Goal: Information Seeking & Learning: Compare options

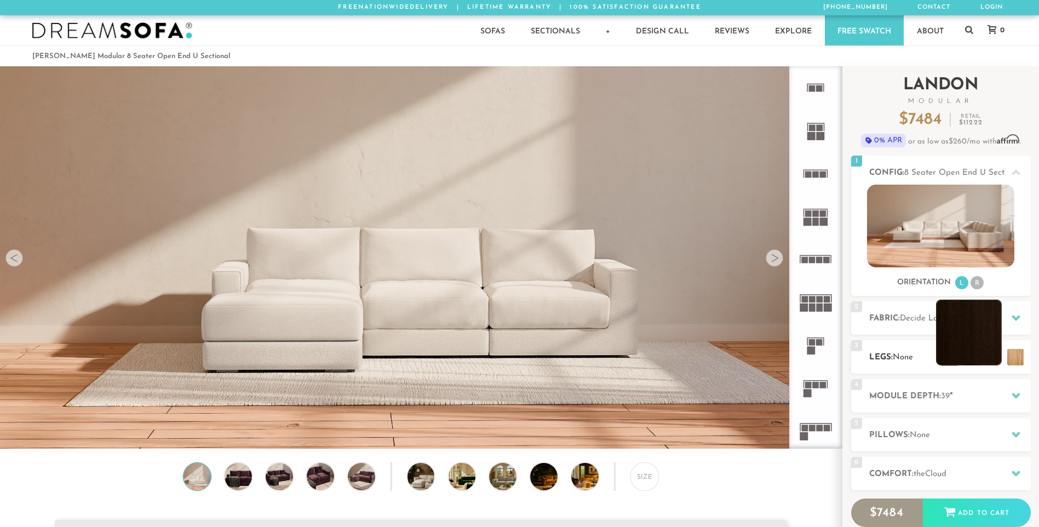
click at [962, 353] on li at bounding box center [969, 333] width 66 height 66
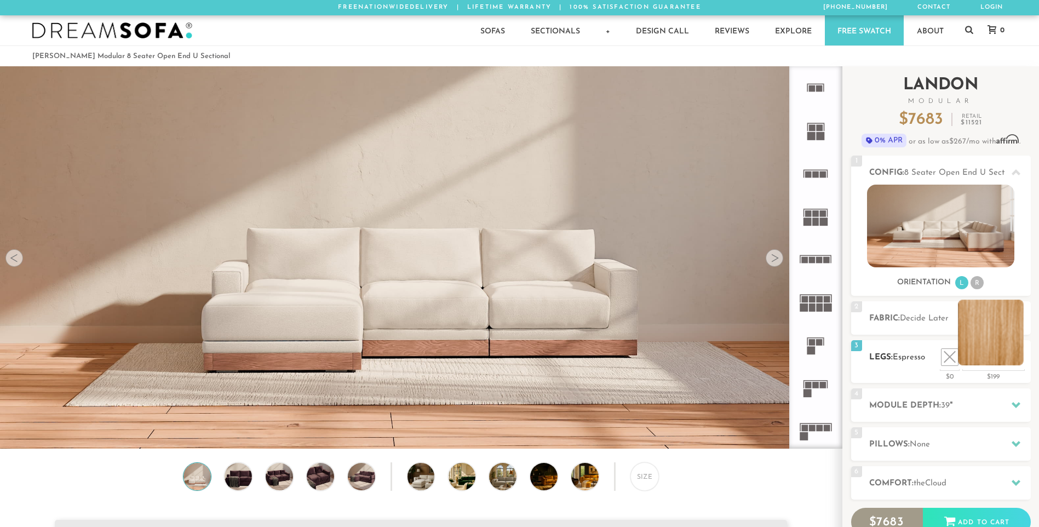
click at [1016, 358] on li at bounding box center [991, 333] width 66 height 66
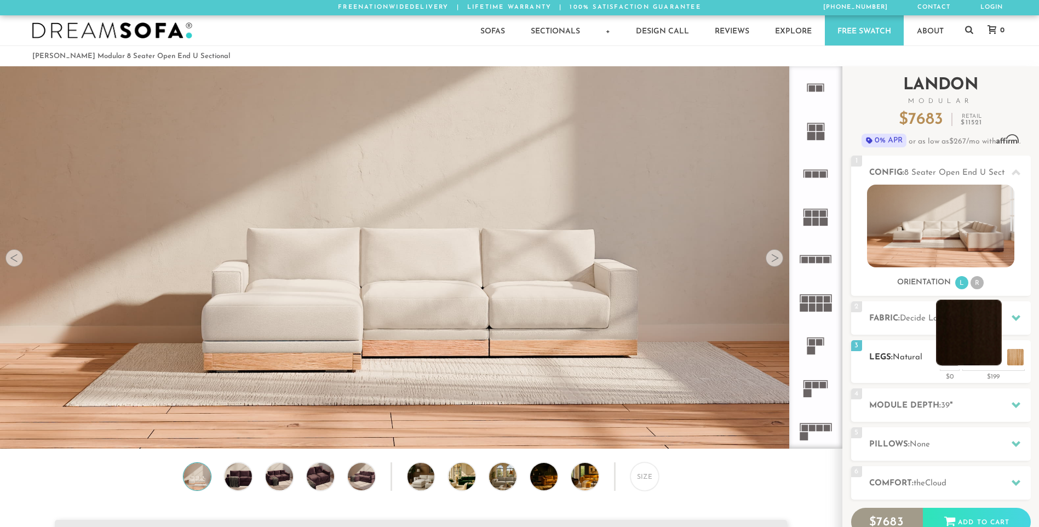
click at [986, 357] on li at bounding box center [969, 333] width 66 height 66
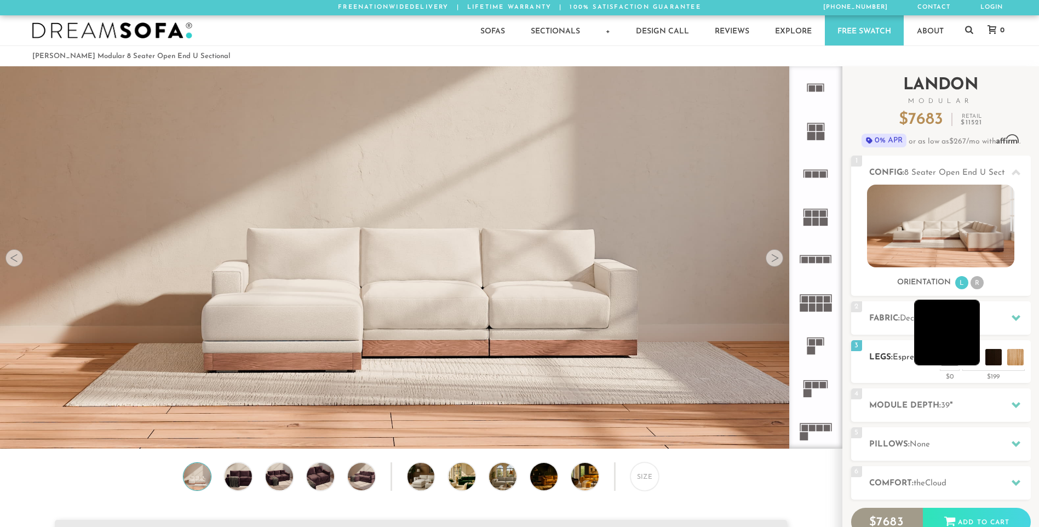
click at [968, 358] on li at bounding box center [947, 333] width 66 height 66
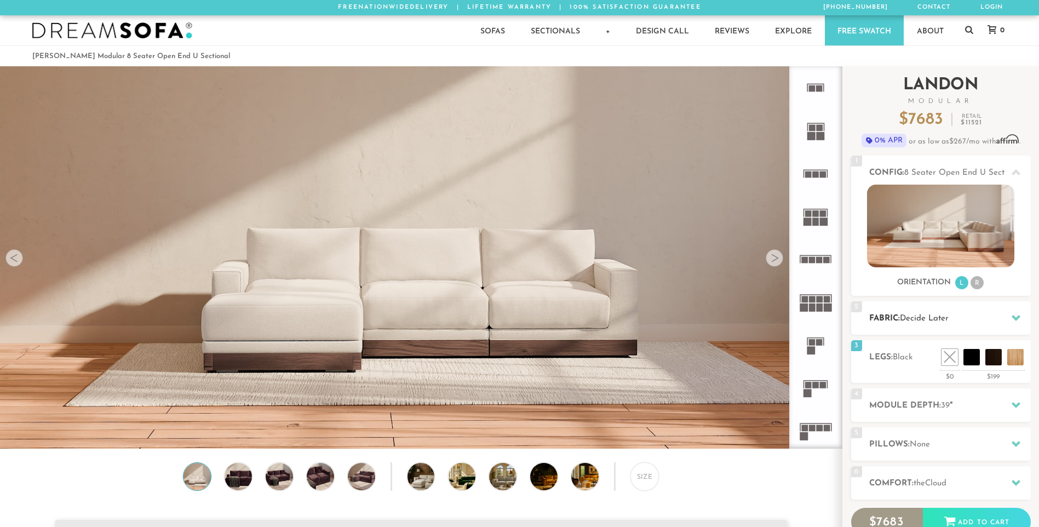
click at [1016, 315] on icon at bounding box center [1016, 317] width 9 height 9
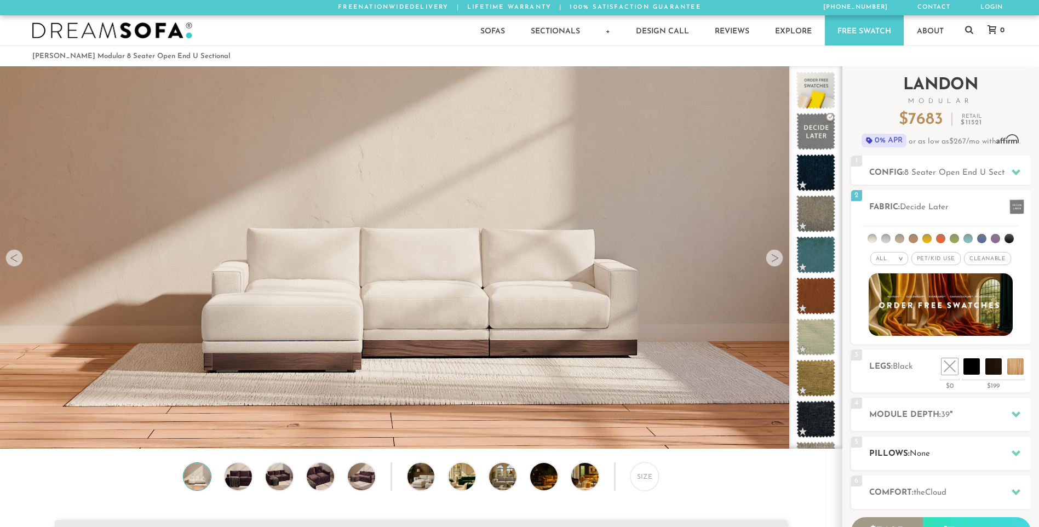
click at [922, 452] on span "None" at bounding box center [920, 454] width 20 height 8
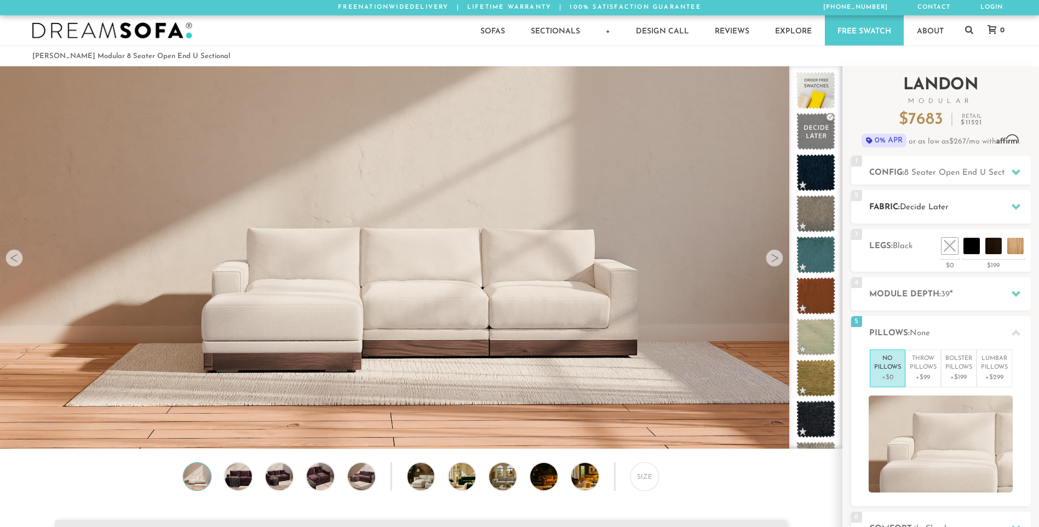
click at [1017, 204] on icon at bounding box center [1016, 206] width 9 height 9
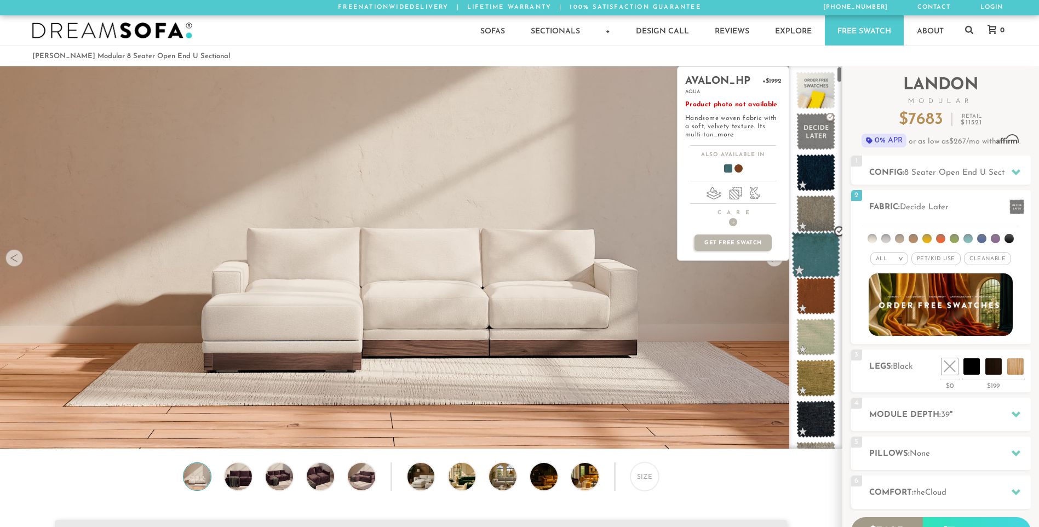
click at [816, 256] on span at bounding box center [815, 255] width 49 height 47
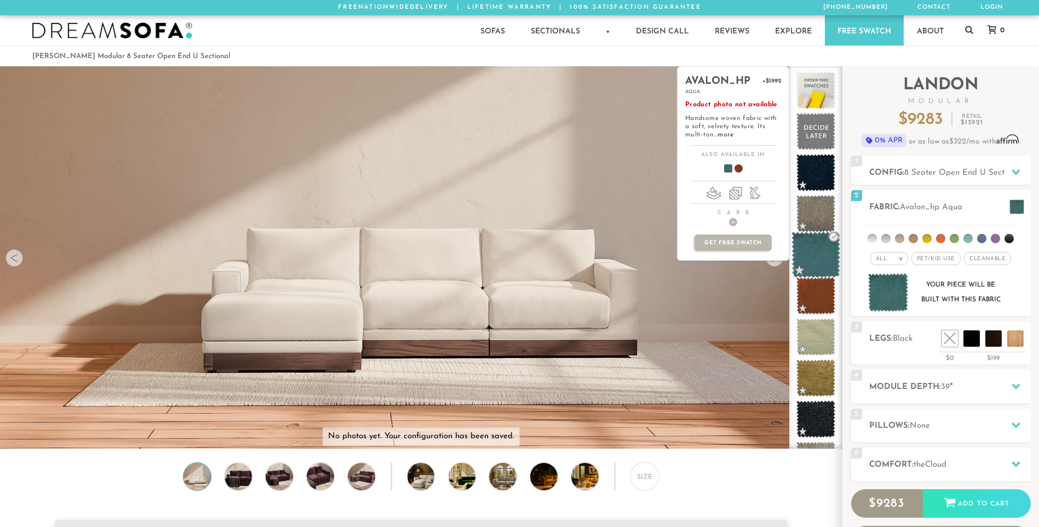
click at [814, 258] on span at bounding box center [815, 255] width 49 height 47
click at [812, 334] on span at bounding box center [815, 337] width 49 height 47
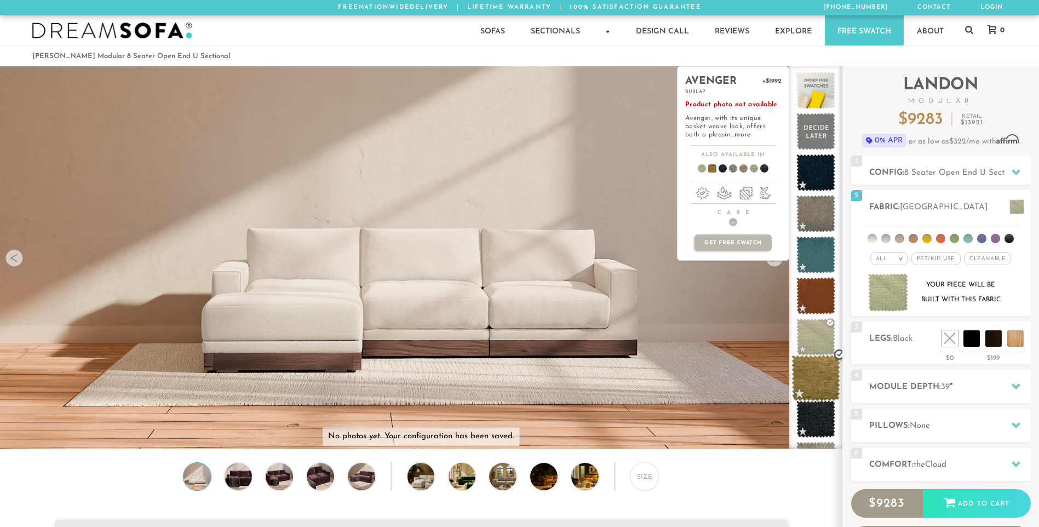
click at [813, 373] on span at bounding box center [815, 378] width 49 height 47
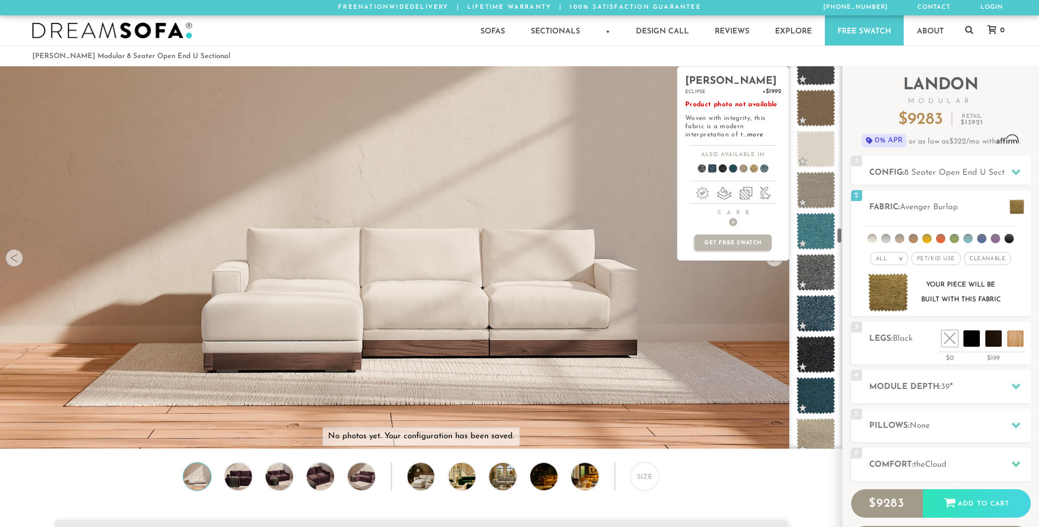
scroll to position [3773, 0]
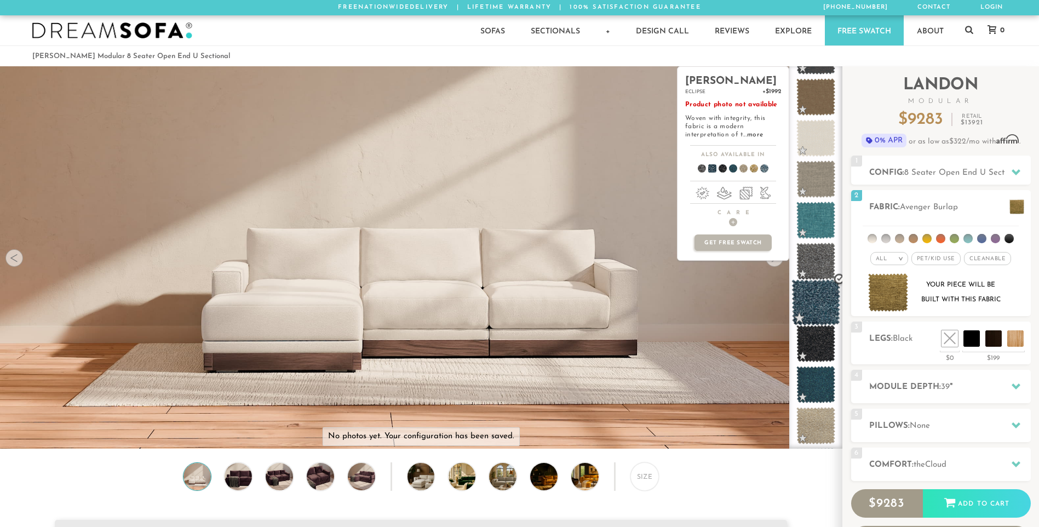
click at [816, 307] on span at bounding box center [815, 302] width 49 height 47
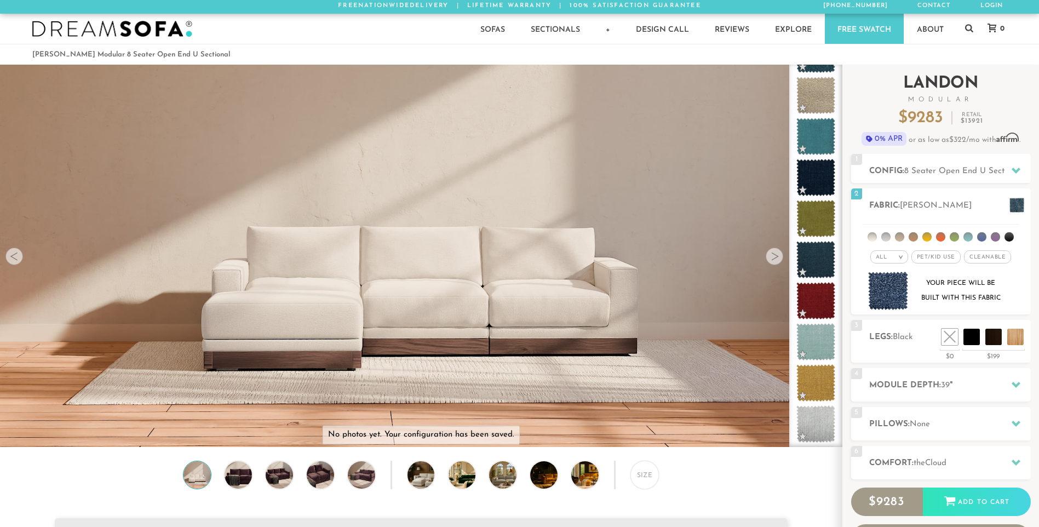
scroll to position [0, 0]
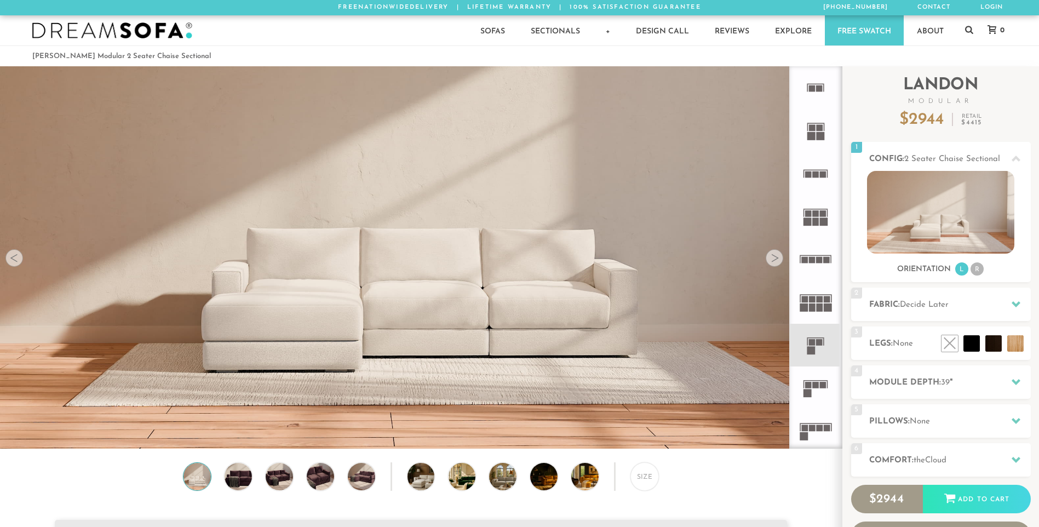
scroll to position [12810, 1031]
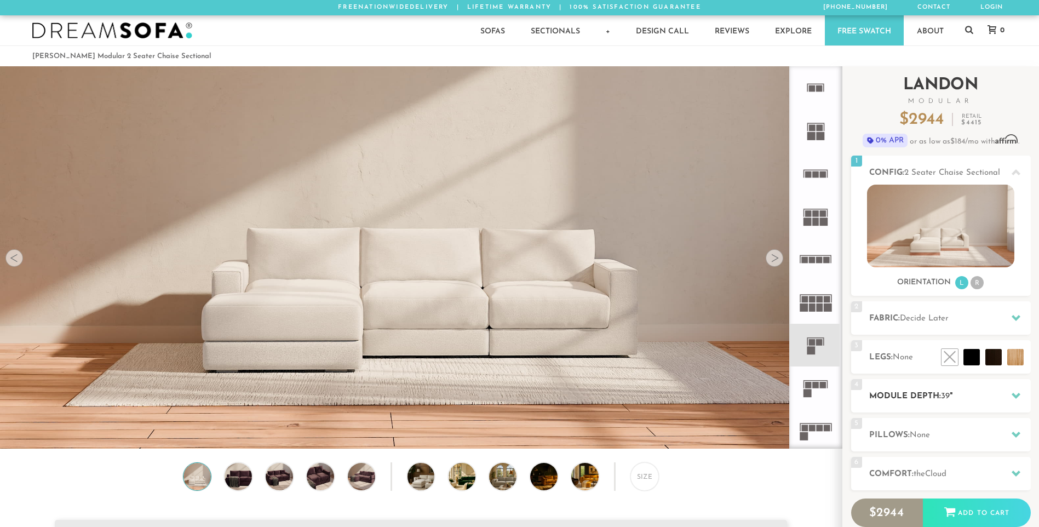
click at [1012, 395] on icon at bounding box center [1016, 396] width 9 height 6
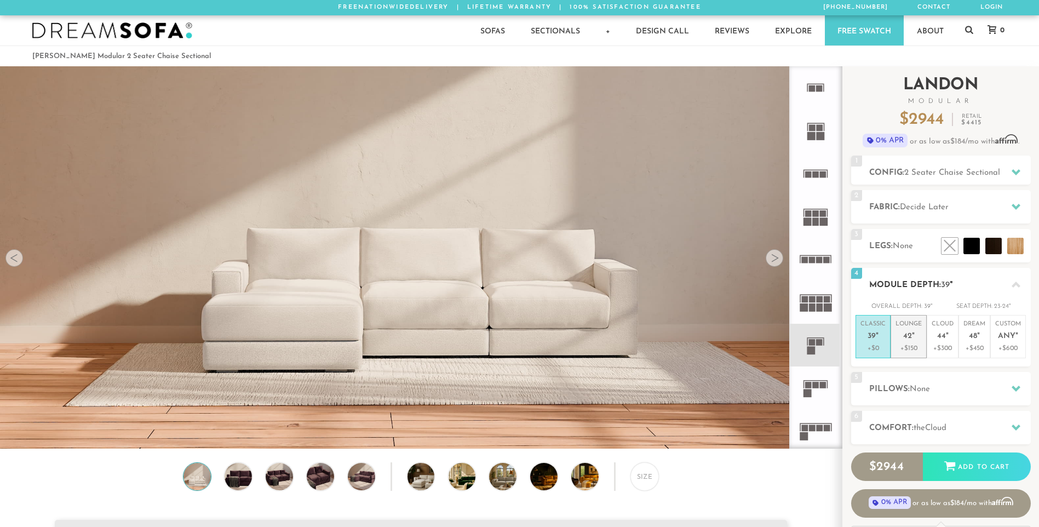
click at [908, 340] on span "42" at bounding box center [907, 336] width 9 height 9
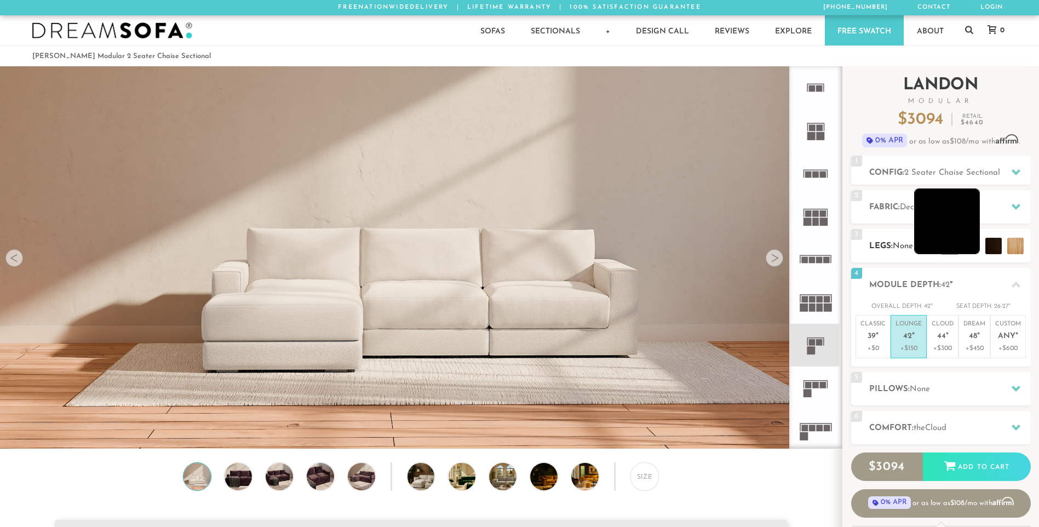
click at [971, 247] on li at bounding box center [947, 221] width 66 height 66
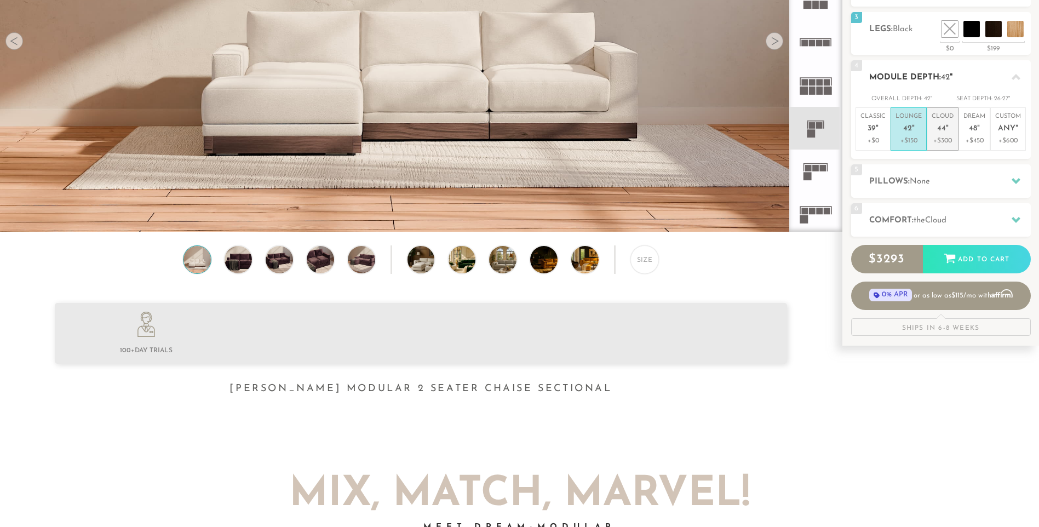
scroll to position [219, 0]
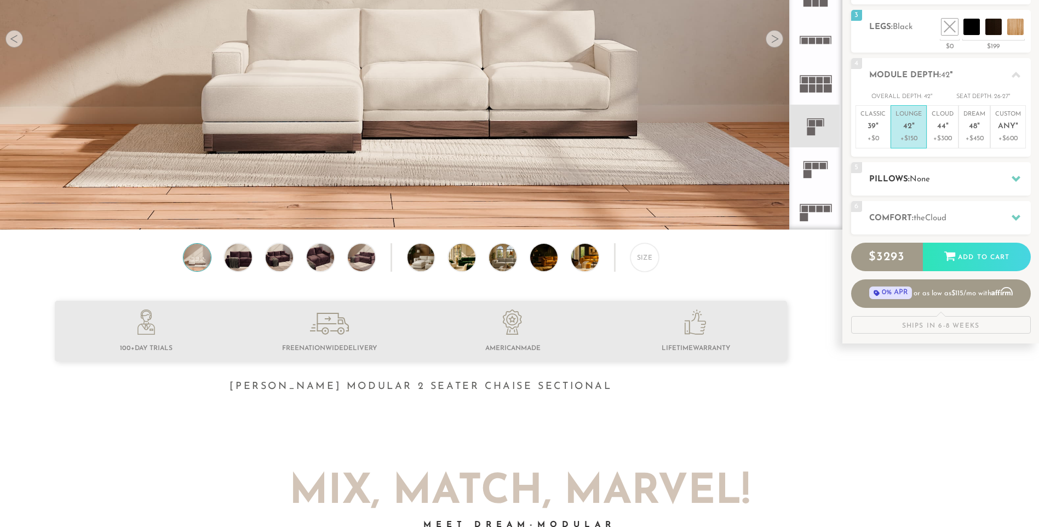
click at [1012, 175] on icon at bounding box center [1016, 178] width 9 height 9
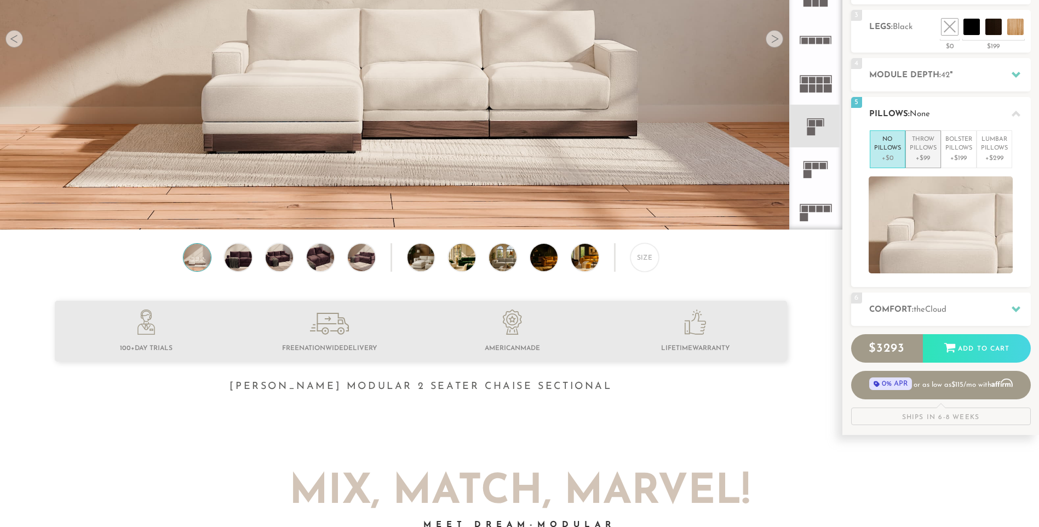
click at [925, 158] on p "+$99" at bounding box center [923, 158] width 27 height 10
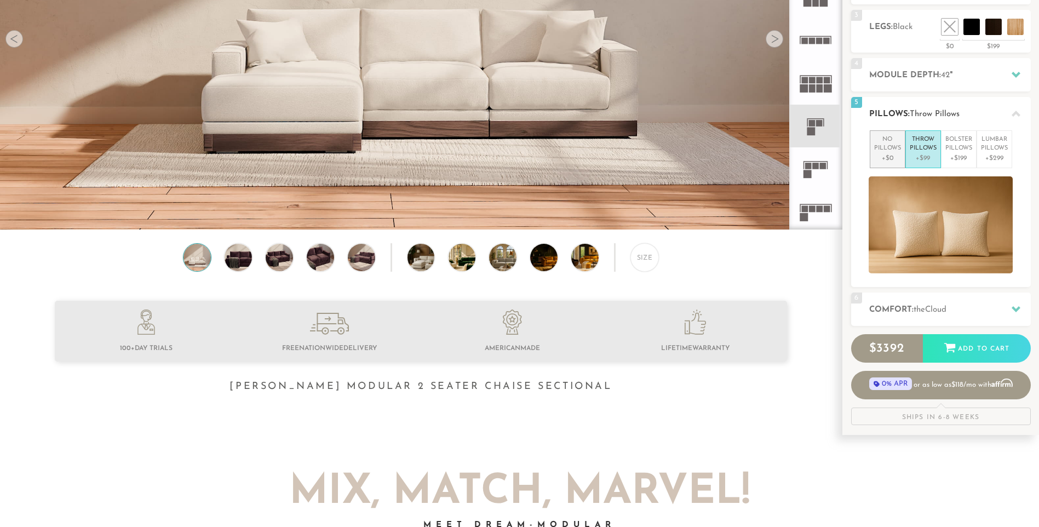
click at [884, 154] on p "+$0" at bounding box center [887, 158] width 27 height 10
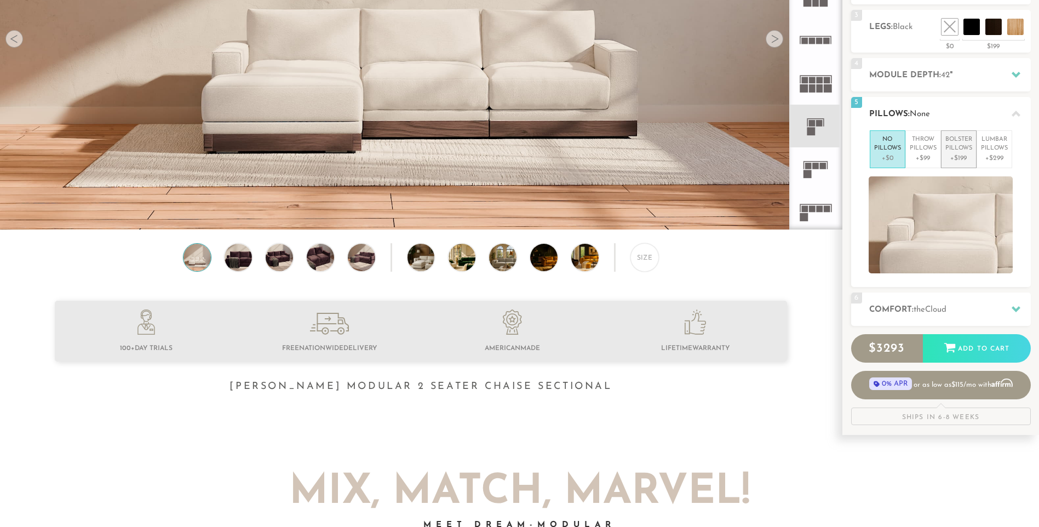
click at [960, 150] on p "Bolster Pillows" at bounding box center [958, 144] width 27 height 18
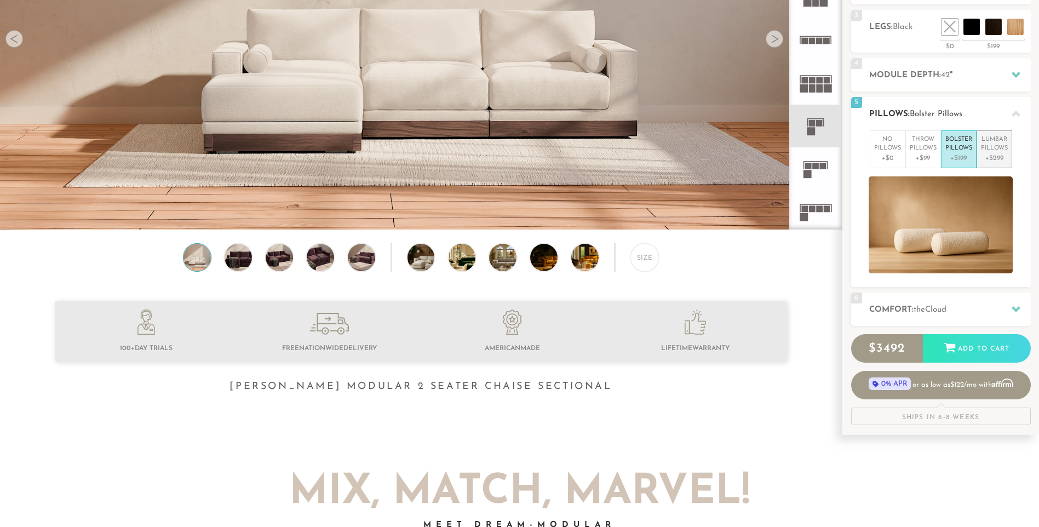
click at [985, 150] on p "Lumbar Pillows" at bounding box center [994, 144] width 27 height 18
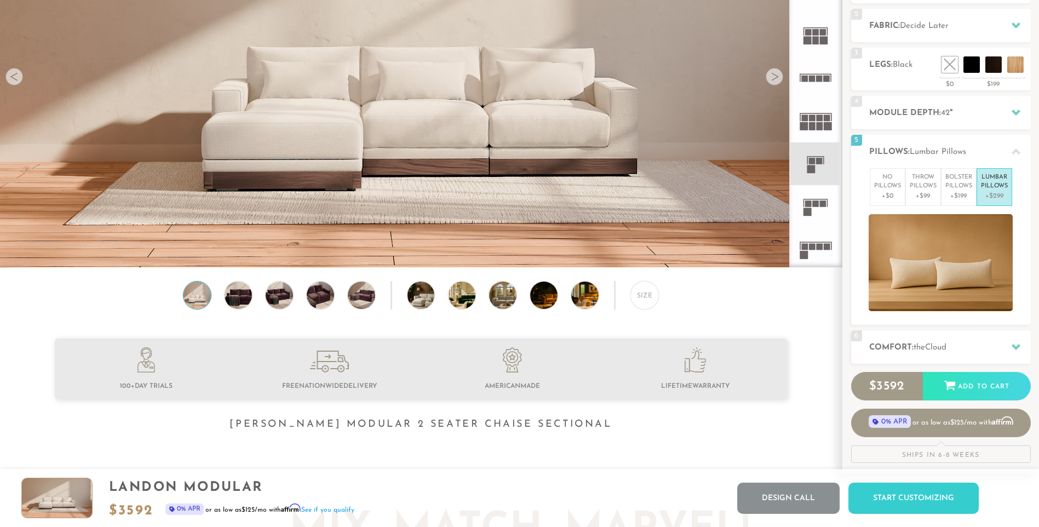
scroll to position [0, 0]
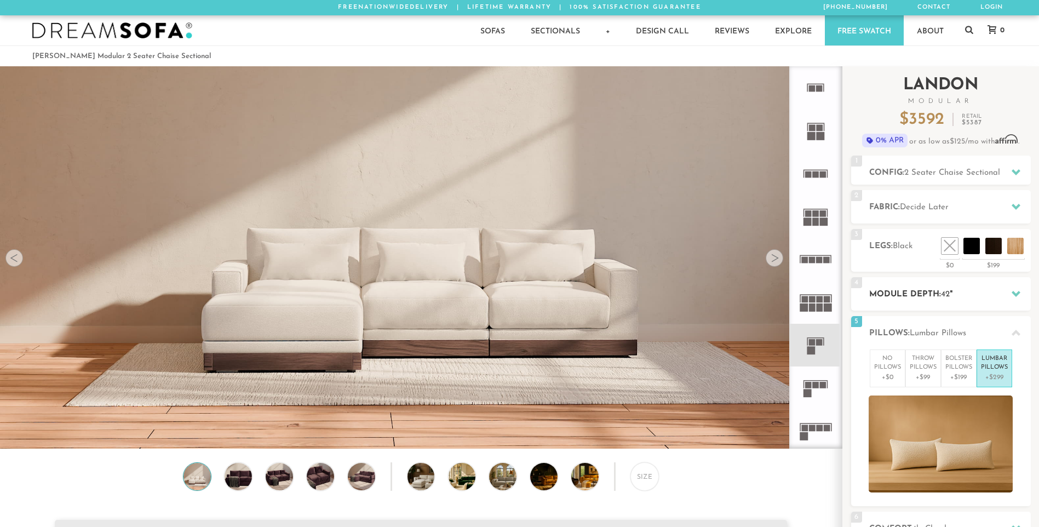
click at [1015, 291] on icon at bounding box center [1016, 293] width 9 height 9
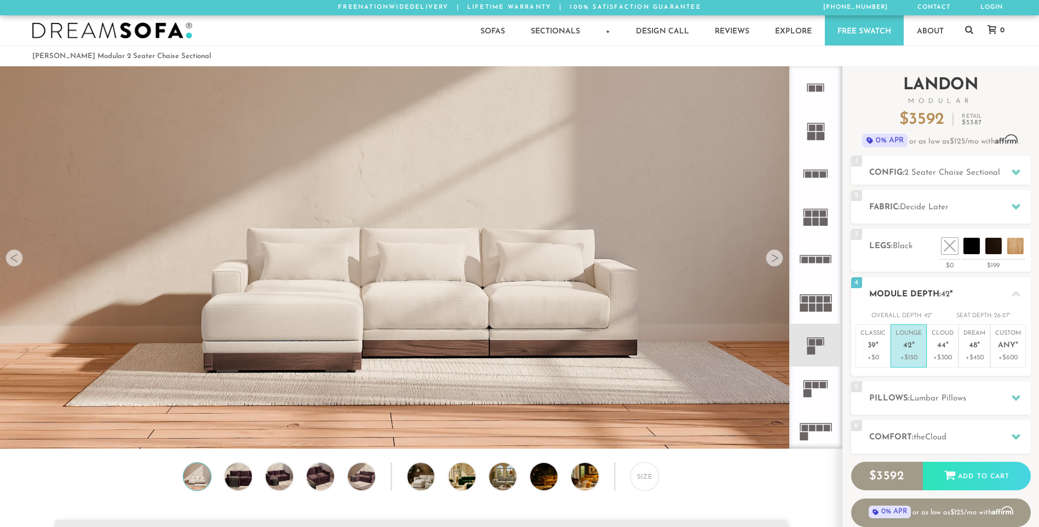
click at [1015, 291] on icon at bounding box center [1016, 294] width 9 height 9
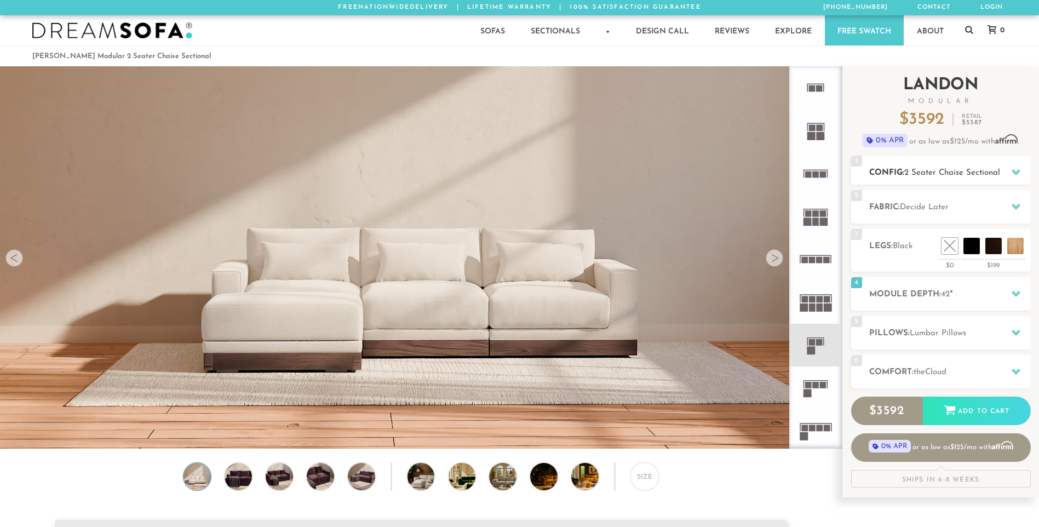
click at [1018, 171] on icon at bounding box center [1016, 172] width 9 height 6
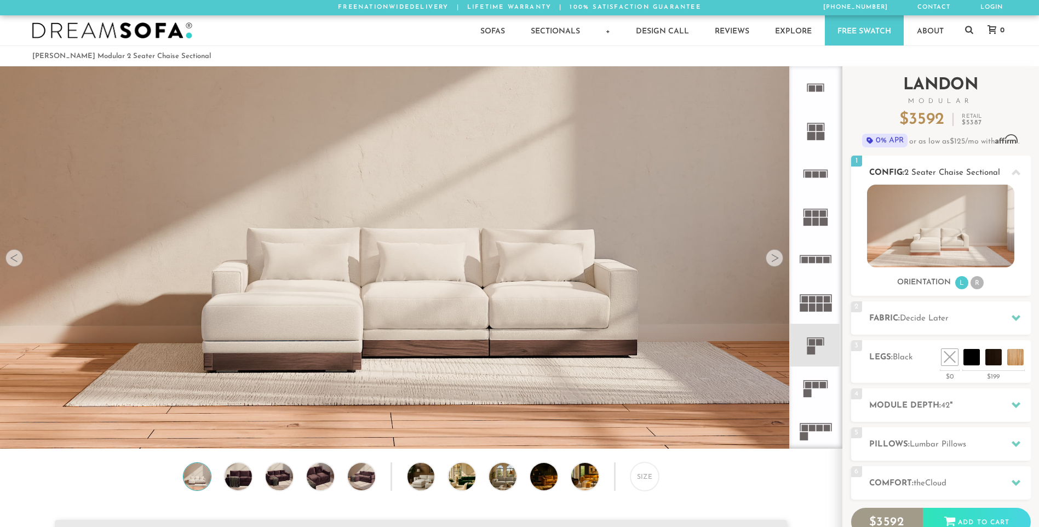
click at [942, 233] on img at bounding box center [940, 226] width 147 height 83
click at [926, 233] on img at bounding box center [940, 226] width 147 height 83
click at [813, 125] on rect at bounding box center [812, 127] width 7 height 7
click at [816, 89] on icon at bounding box center [815, 87] width 43 height 43
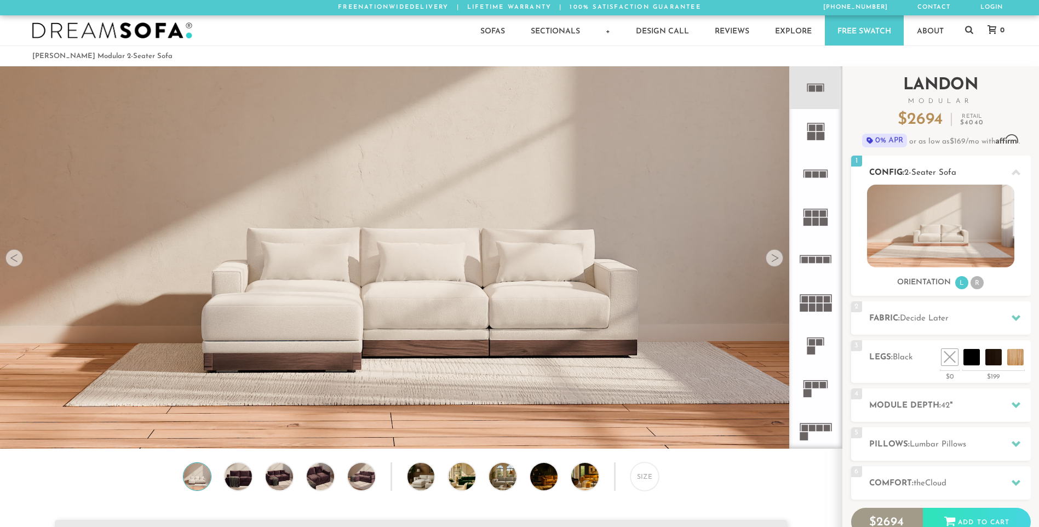
click at [933, 174] on span "2-Seater Sofa" at bounding box center [930, 173] width 52 height 8
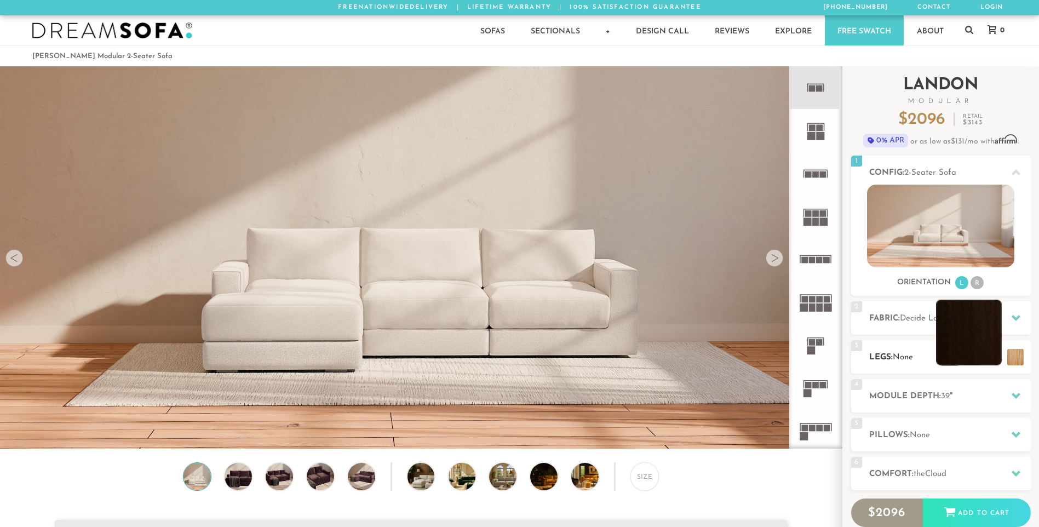
click at [991, 358] on li at bounding box center [969, 333] width 66 height 66
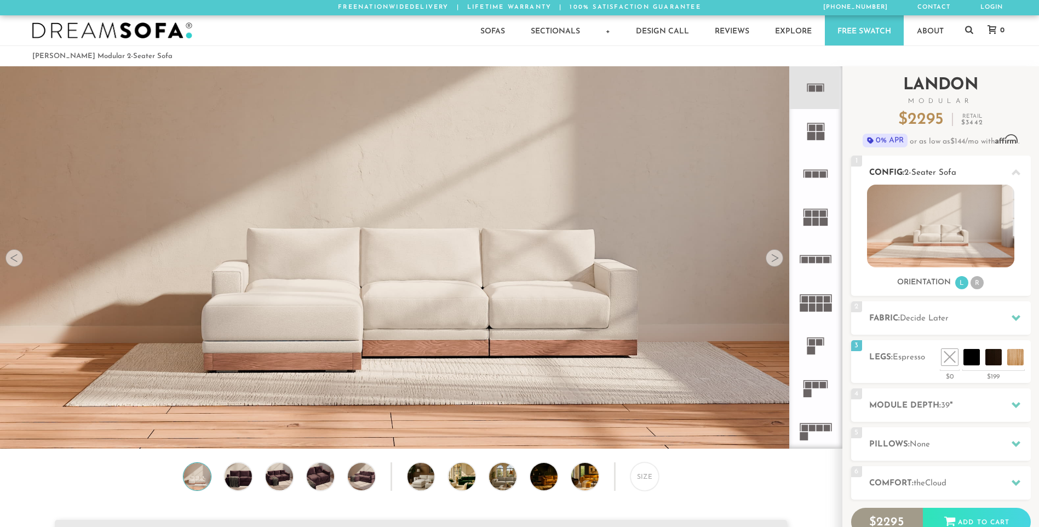
click at [951, 239] on img at bounding box center [940, 226] width 147 height 83
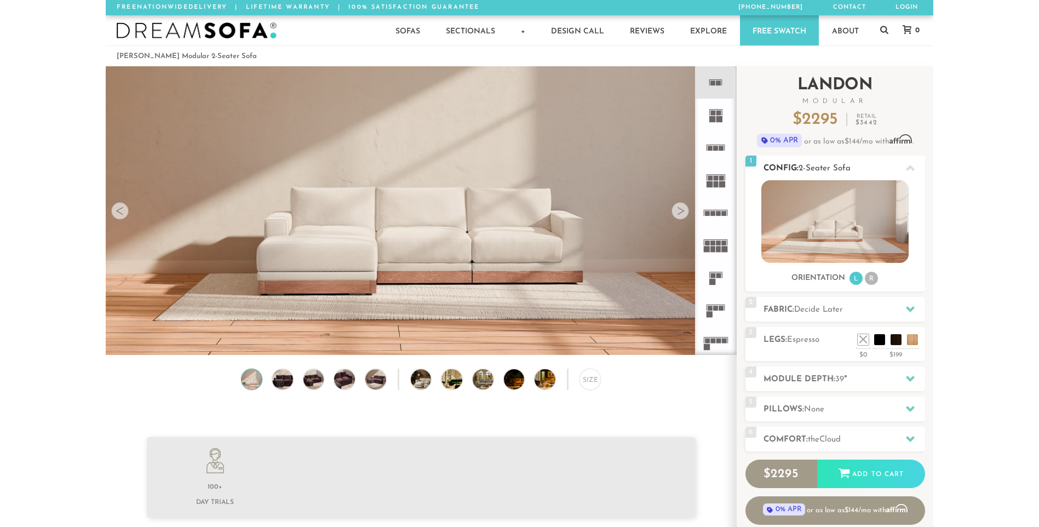
scroll to position [12168, 819]
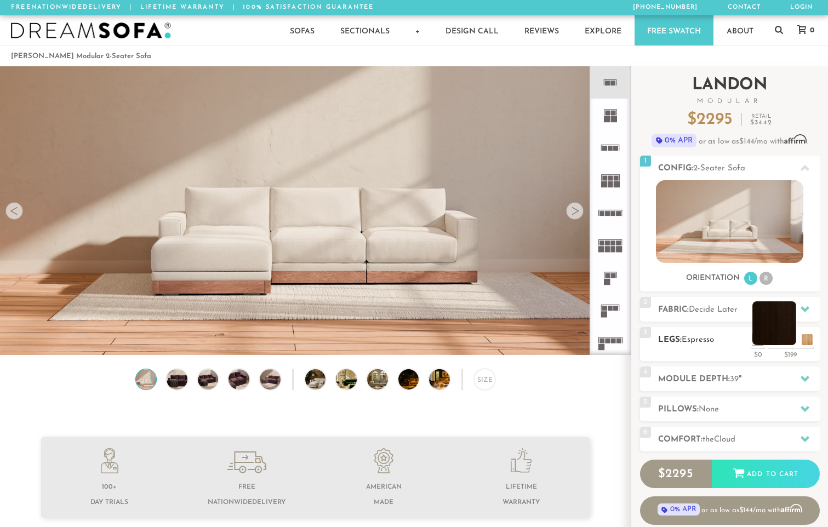
click at [791, 340] on li at bounding box center [774, 323] width 44 height 44
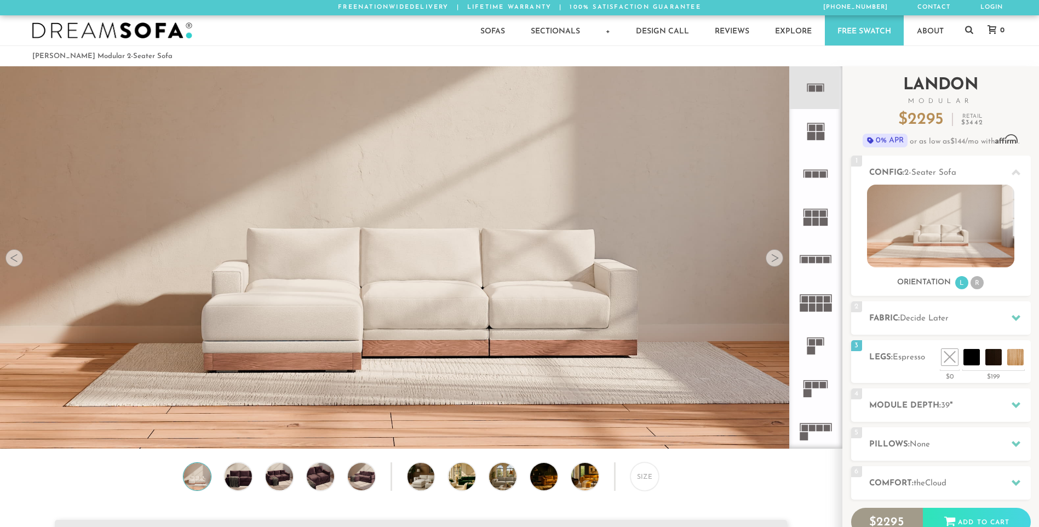
scroll to position [12810, 1031]
click at [973, 358] on li at bounding box center [947, 333] width 66 height 66
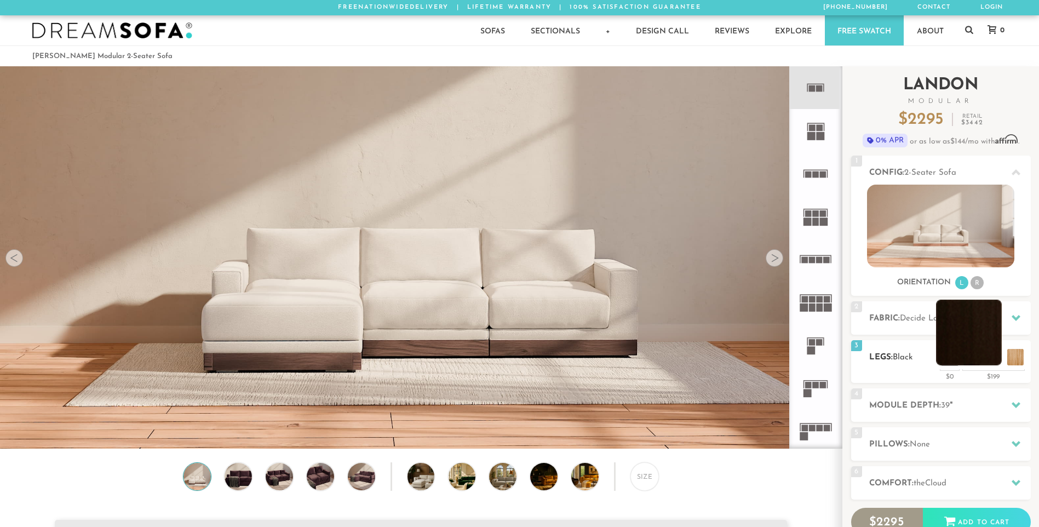
click at [987, 359] on li at bounding box center [969, 333] width 66 height 66
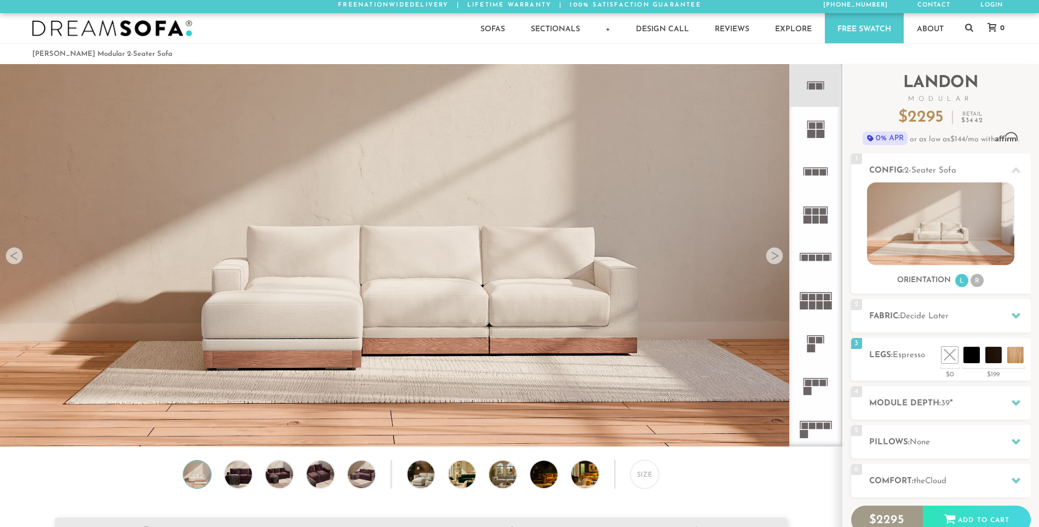
scroll to position [0, 0]
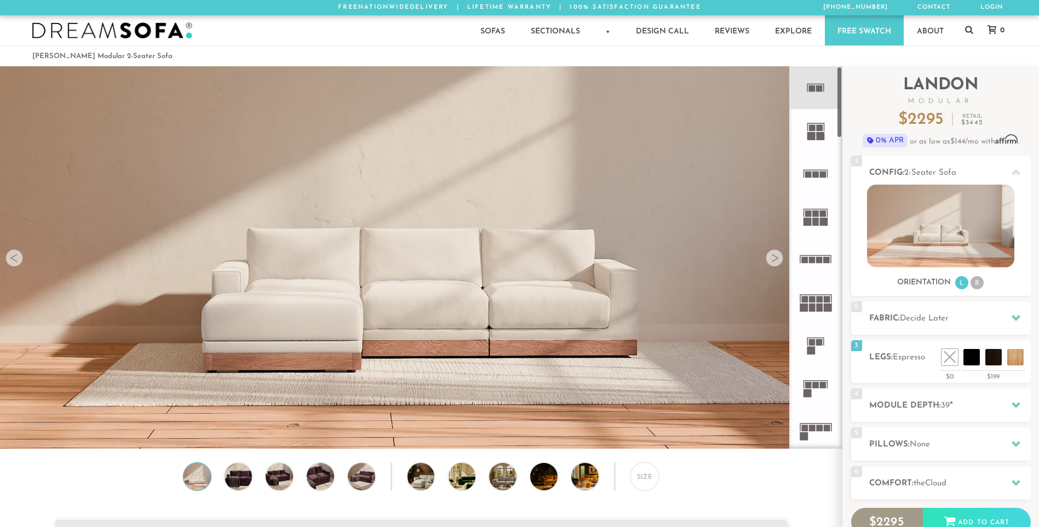
click at [774, 260] on div at bounding box center [775, 258] width 18 height 18
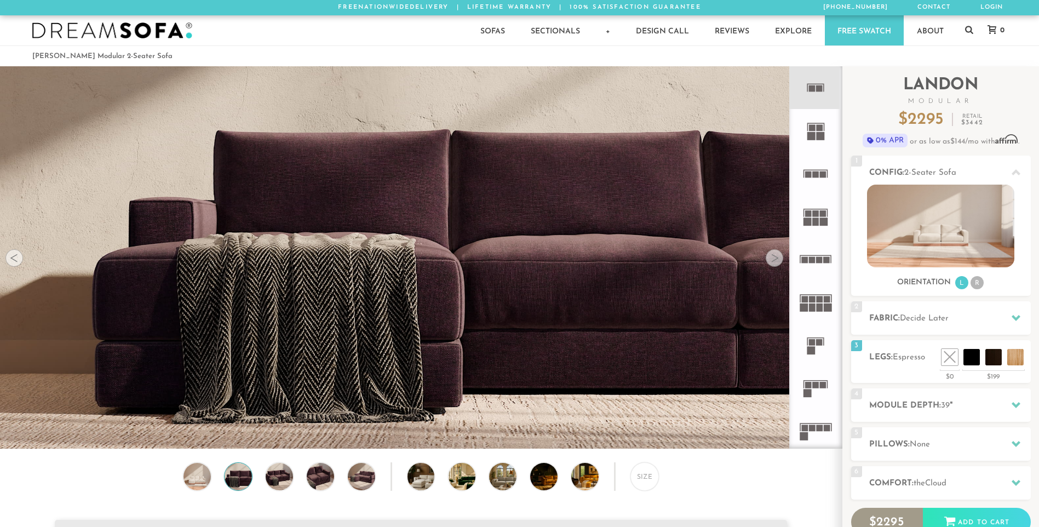
click at [774, 260] on div at bounding box center [775, 258] width 18 height 18
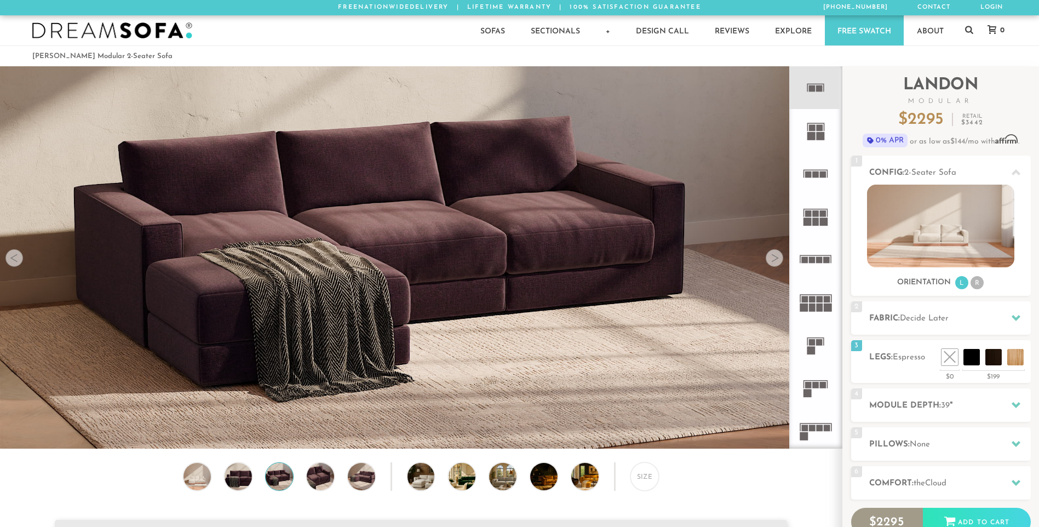
click at [774, 260] on div at bounding box center [775, 258] width 18 height 18
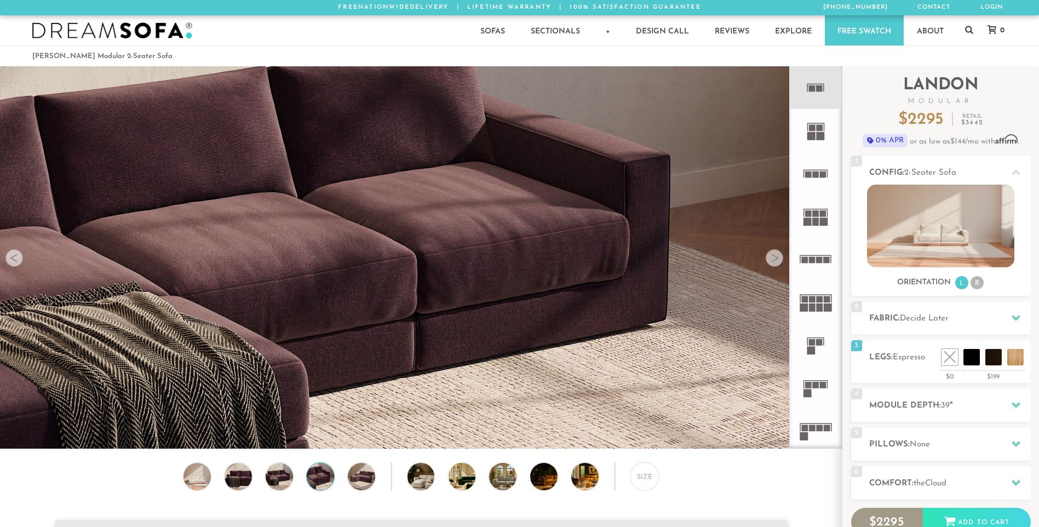
click at [774, 260] on div at bounding box center [775, 258] width 18 height 18
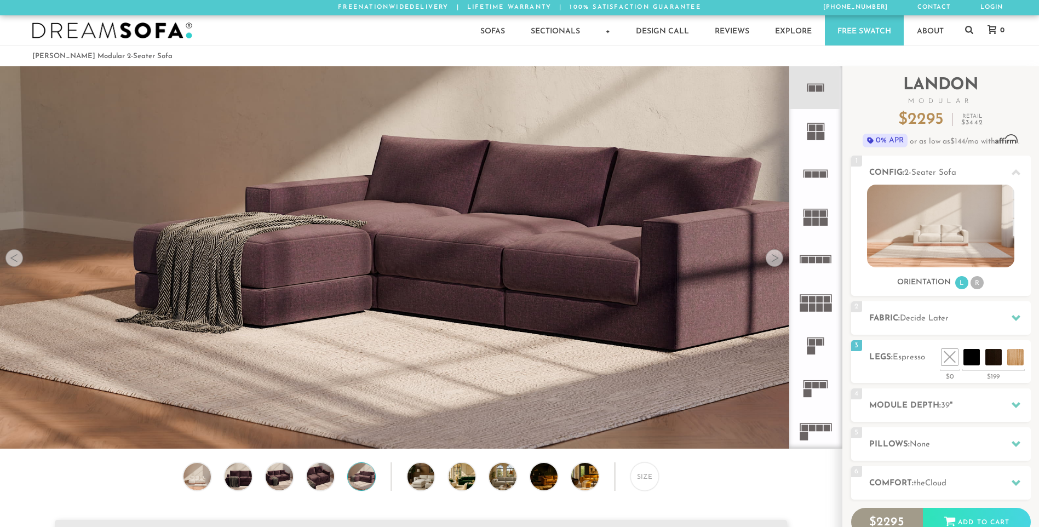
click at [774, 260] on div at bounding box center [775, 258] width 18 height 18
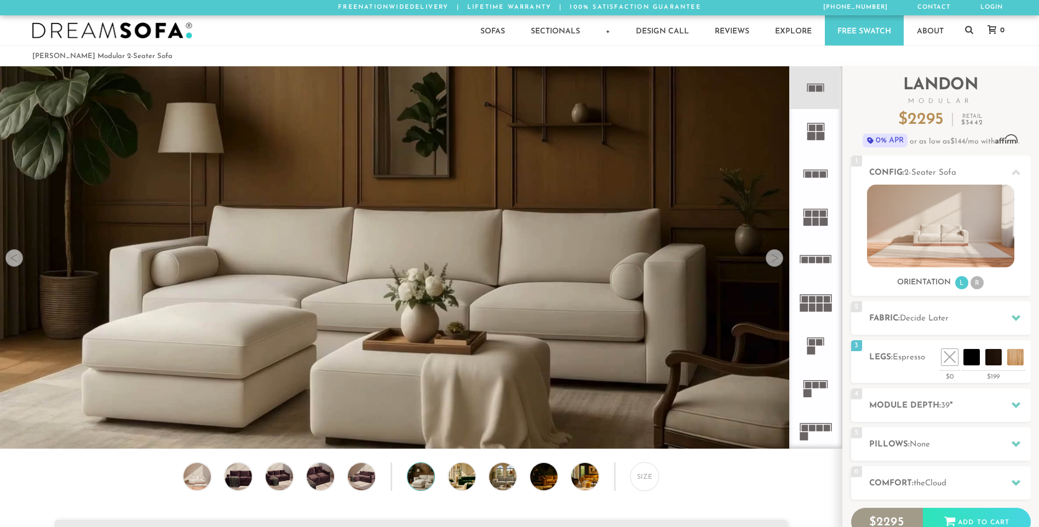
click at [774, 260] on div at bounding box center [775, 258] width 18 height 18
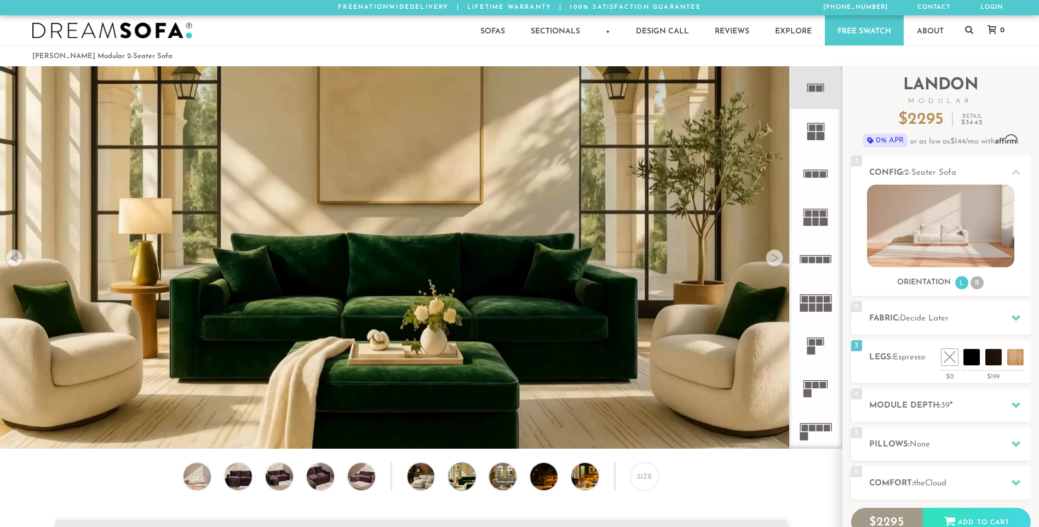
click at [774, 260] on div at bounding box center [775, 258] width 18 height 18
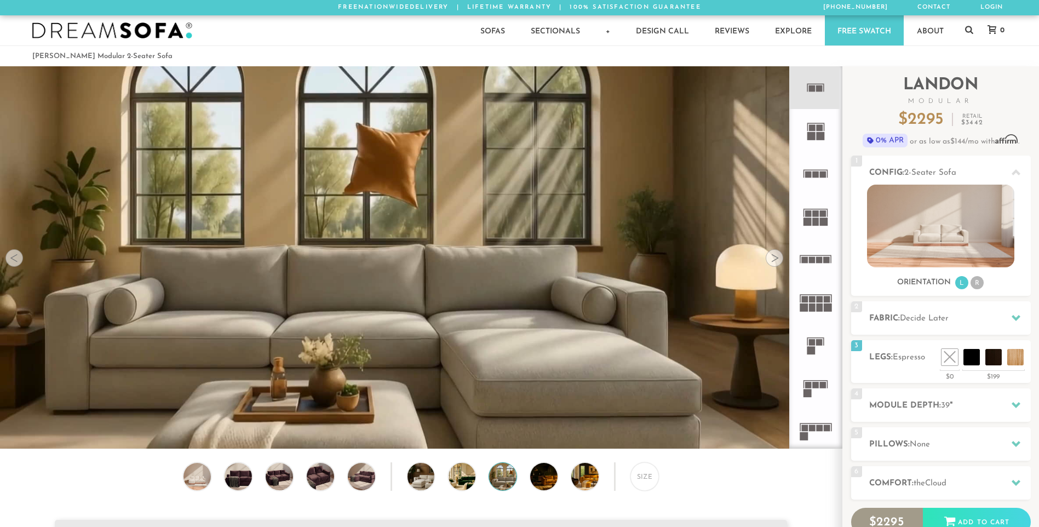
click at [774, 260] on div at bounding box center [775, 258] width 18 height 18
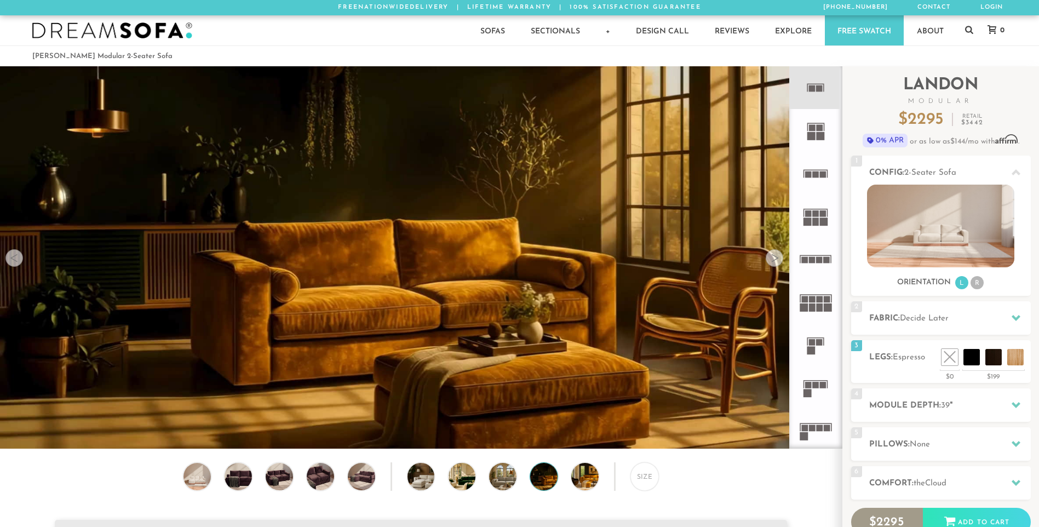
click at [774, 260] on div at bounding box center [775, 258] width 18 height 18
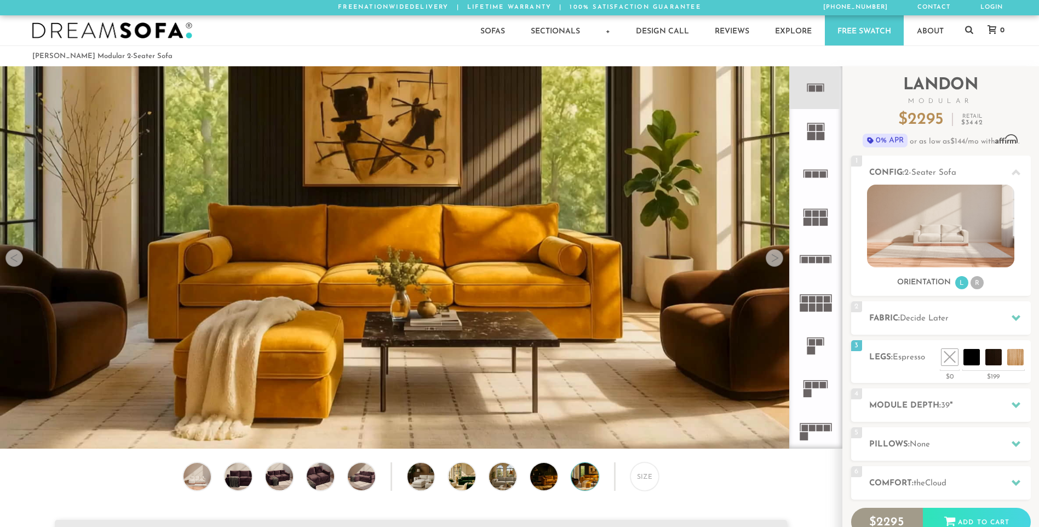
click at [774, 260] on div at bounding box center [775, 258] width 18 height 18
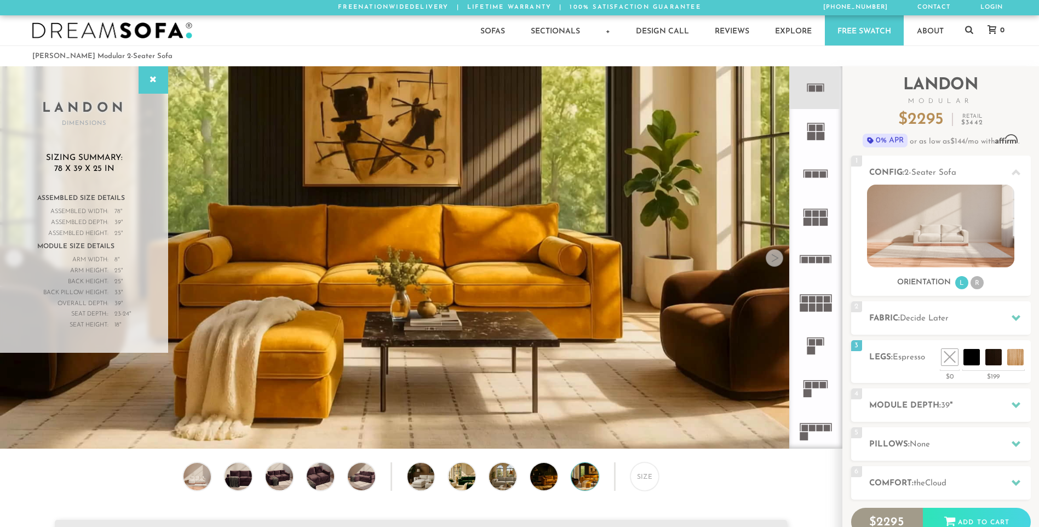
click at [818, 341] on rect at bounding box center [819, 342] width 7 height 7
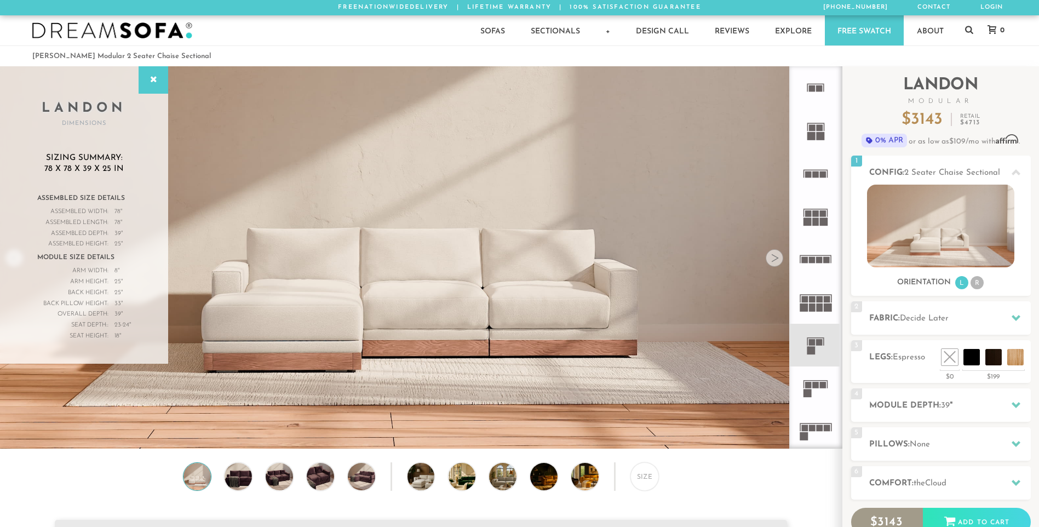
click at [812, 381] on rect at bounding box center [815, 380] width 25 height 1
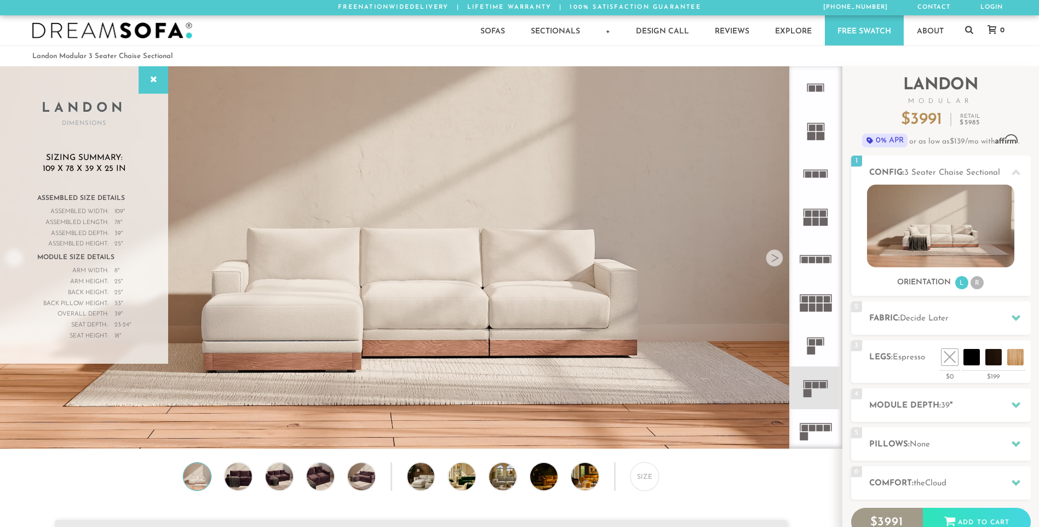
click at [814, 342] on rect at bounding box center [812, 342] width 7 height 7
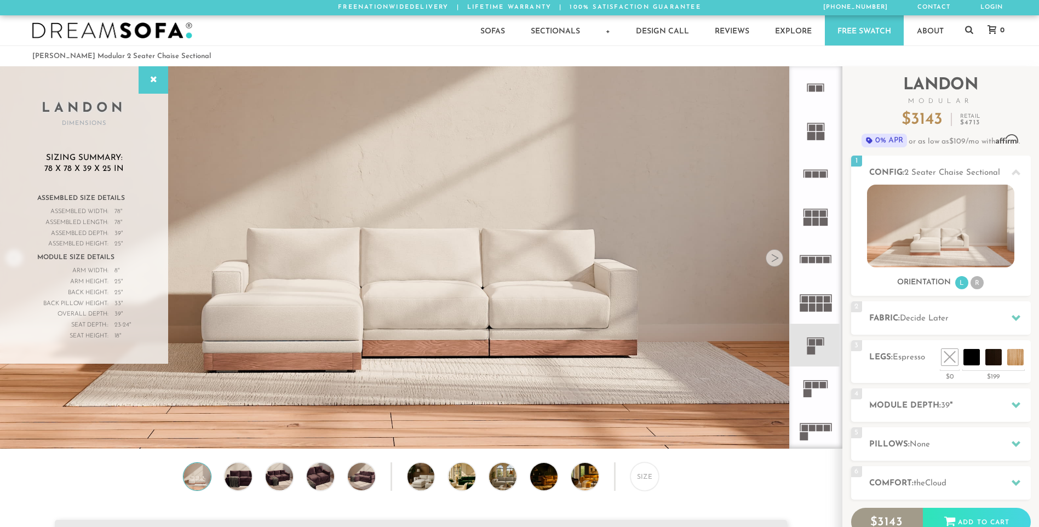
click at [812, 173] on icon at bounding box center [815, 173] width 43 height 43
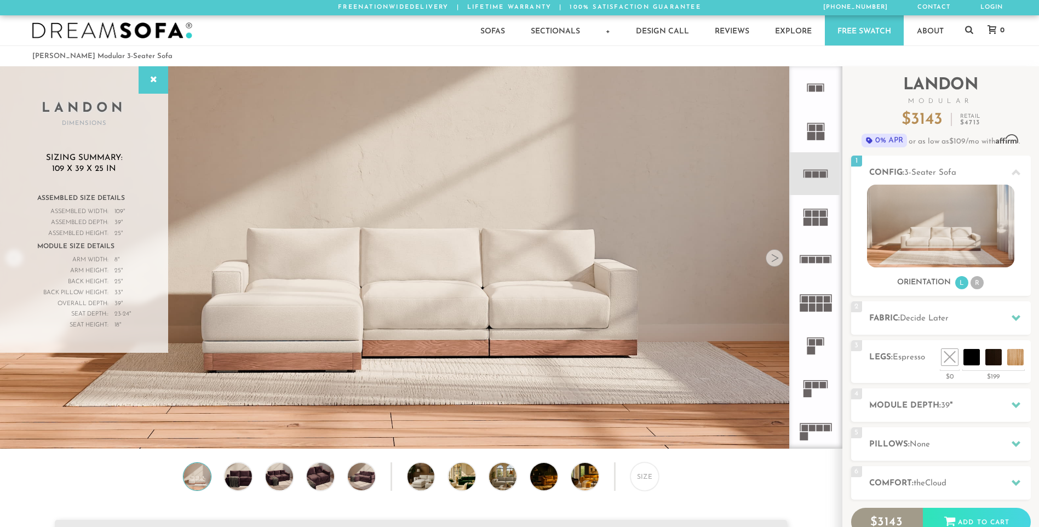
click at [815, 132] on rect at bounding box center [811, 136] width 8 height 8
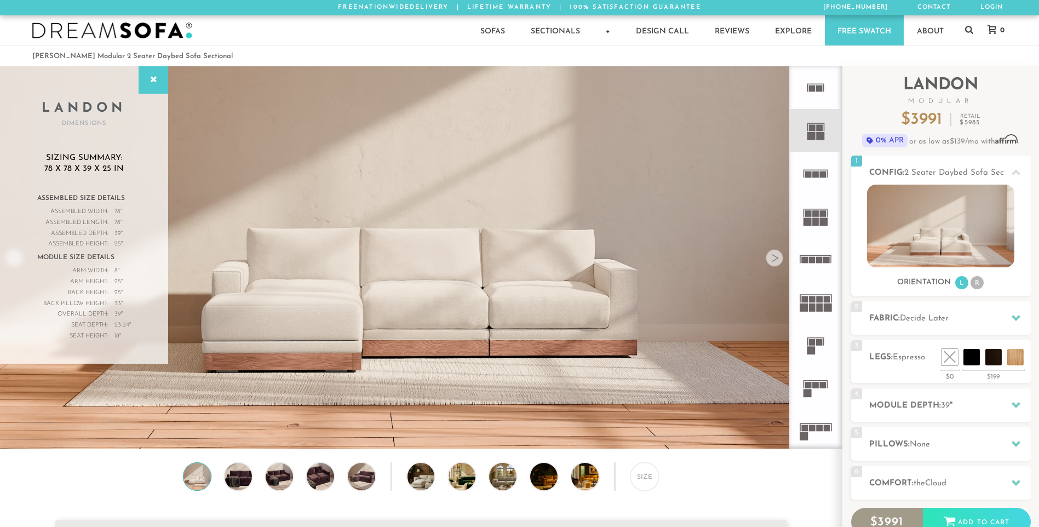
click at [819, 86] on rect at bounding box center [819, 88] width 7 height 7
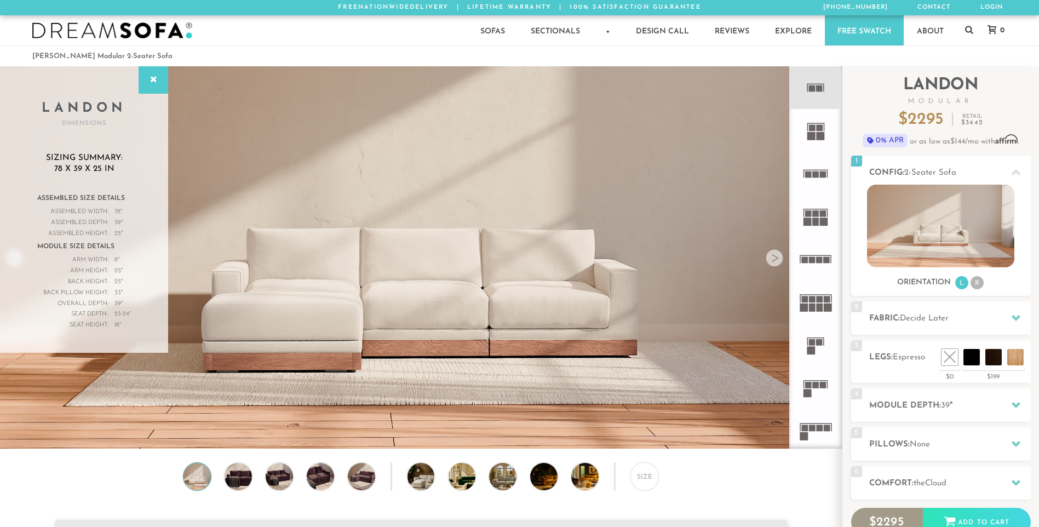
click at [812, 342] on rect at bounding box center [812, 342] width 7 height 7
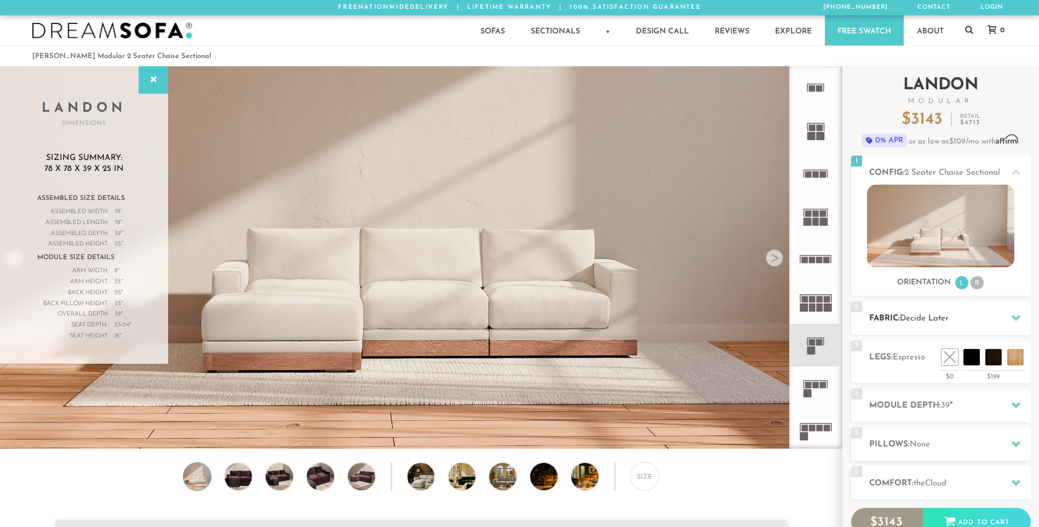
click at [1015, 315] on icon at bounding box center [1016, 317] width 9 height 9
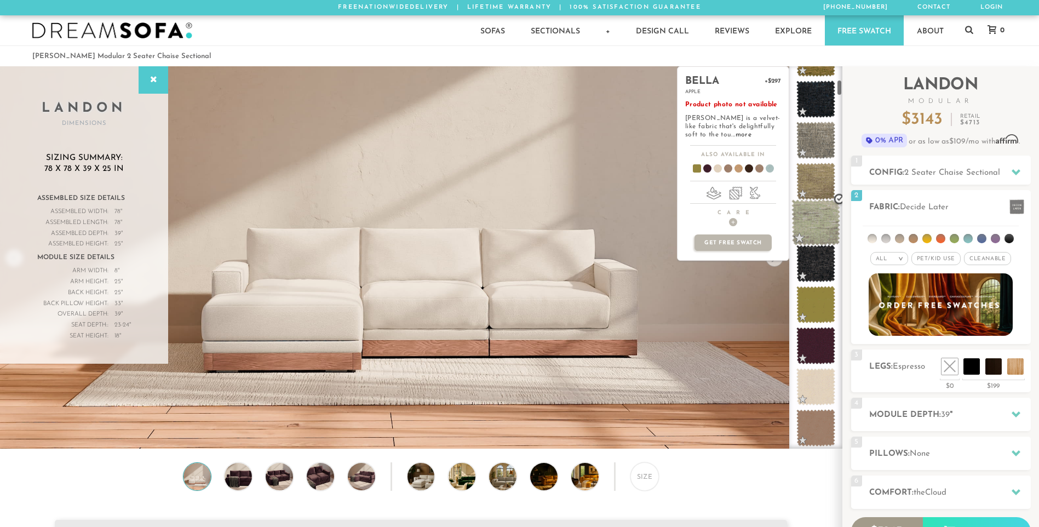
scroll to position [329, 0]
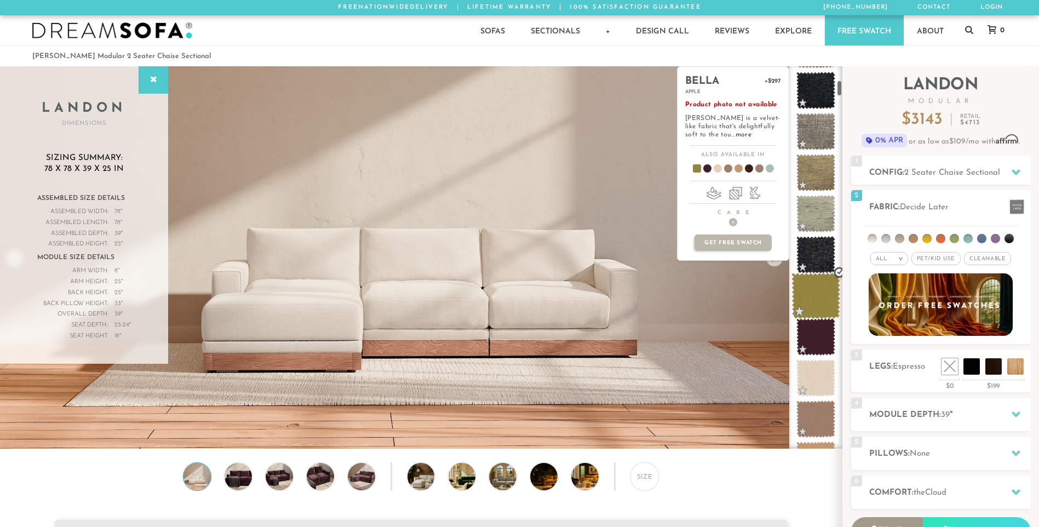
click at [814, 297] on span at bounding box center [815, 296] width 49 height 47
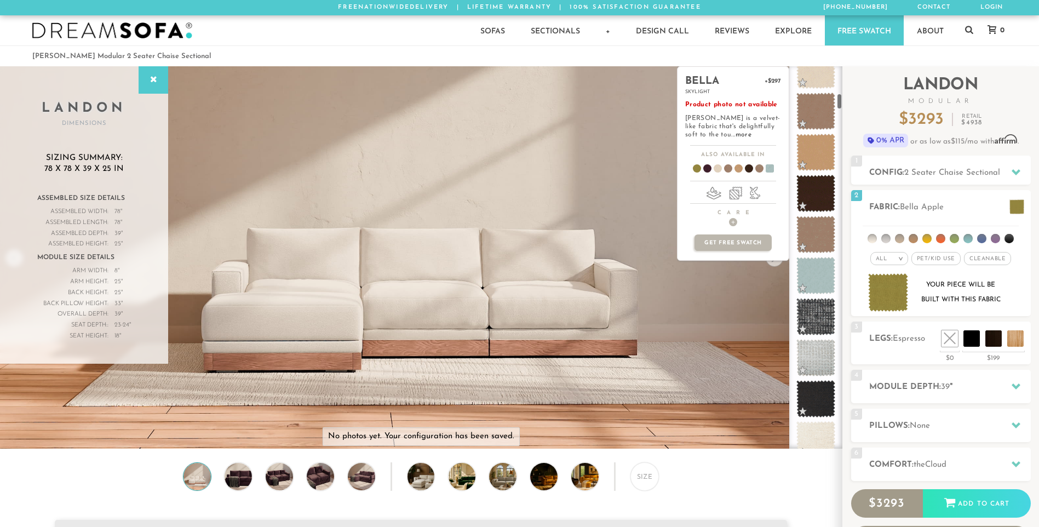
scroll to position [657, 0]
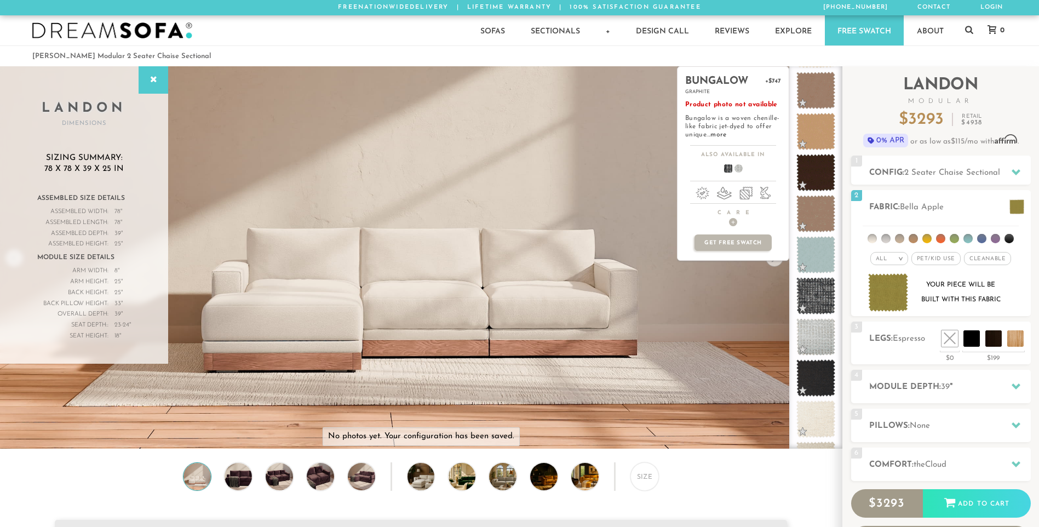
click at [814, 297] on span at bounding box center [815, 295] width 39 height 37
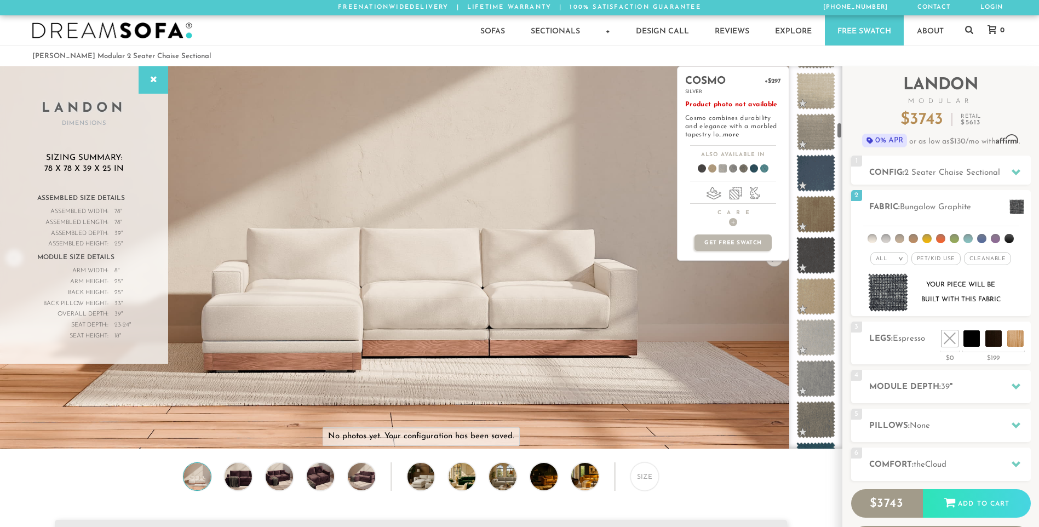
scroll to position [1314, 0]
click at [821, 377] on span at bounding box center [815, 378] width 49 height 47
click at [818, 258] on span at bounding box center [815, 255] width 49 height 47
click at [813, 222] on span at bounding box center [815, 214] width 49 height 47
click at [820, 167] on span at bounding box center [815, 173] width 49 height 47
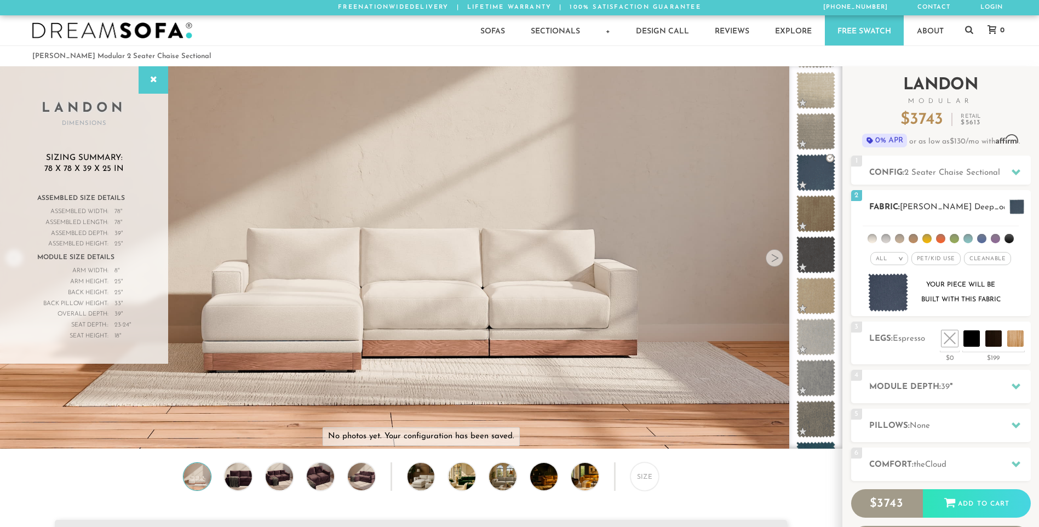
click at [930, 259] on span "Pet/Kid Use x" at bounding box center [935, 258] width 49 height 13
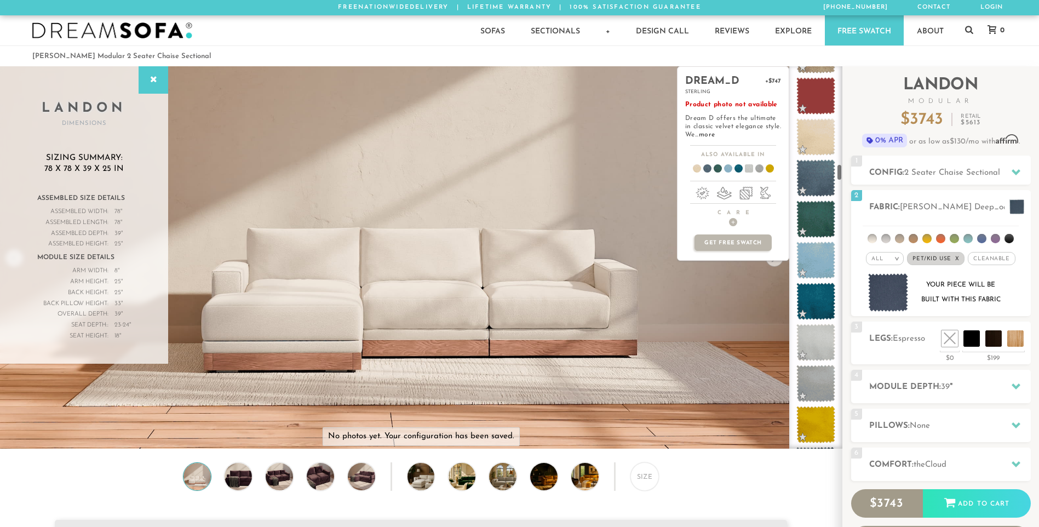
scroll to position [2214, 0]
click at [813, 210] on span at bounding box center [815, 218] width 49 height 47
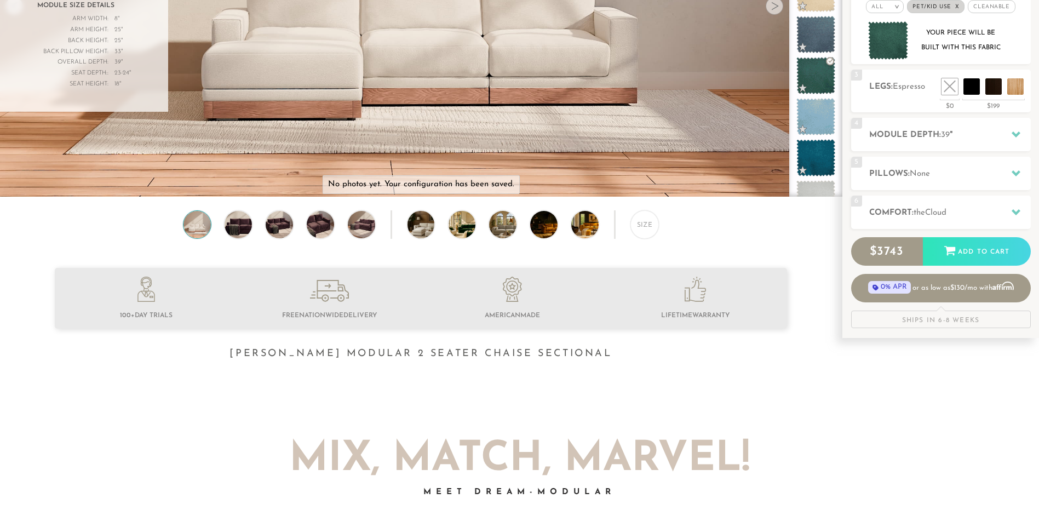
scroll to position [0, 0]
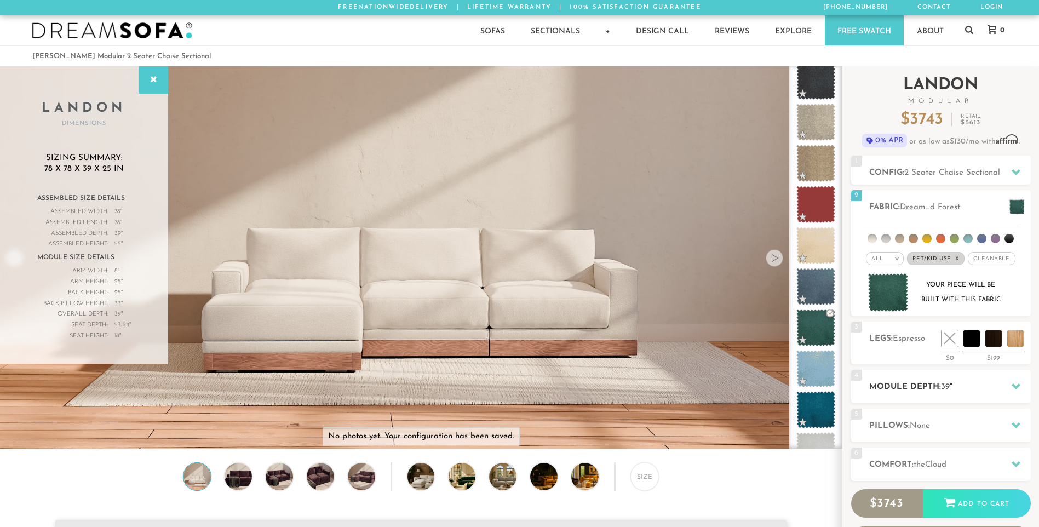
click at [1016, 384] on icon at bounding box center [1016, 386] width 9 height 9
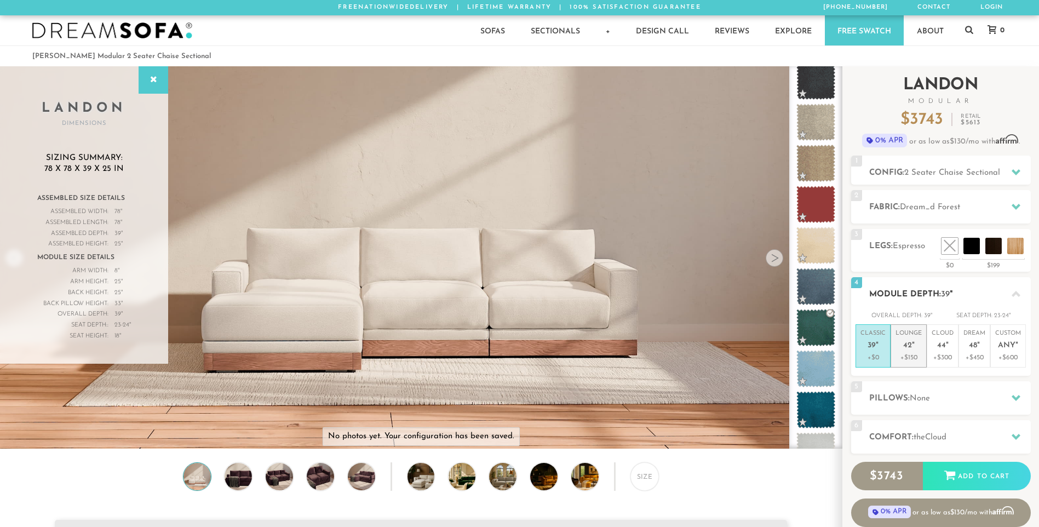
click at [909, 353] on p "+$150" at bounding box center [909, 358] width 26 height 10
click at [877, 348] on em """ at bounding box center [877, 345] width 3 height 9
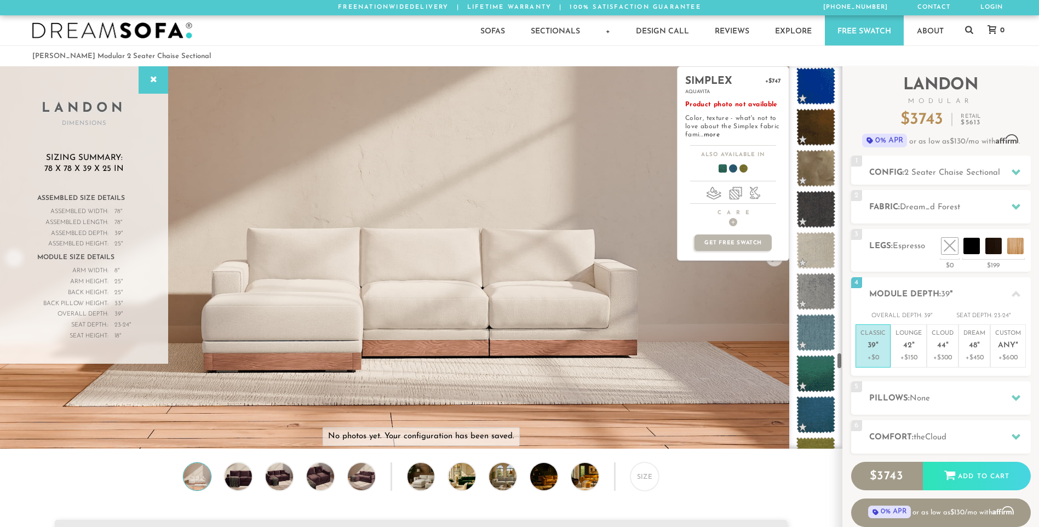
scroll to position [6468, 0]
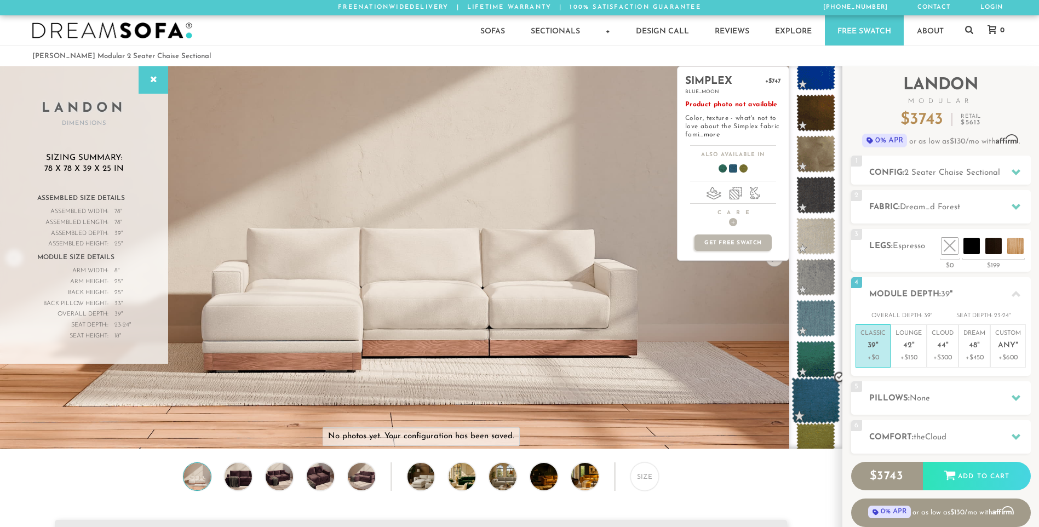
click at [810, 392] on span at bounding box center [815, 400] width 49 height 47
click at [814, 358] on span at bounding box center [815, 359] width 49 height 47
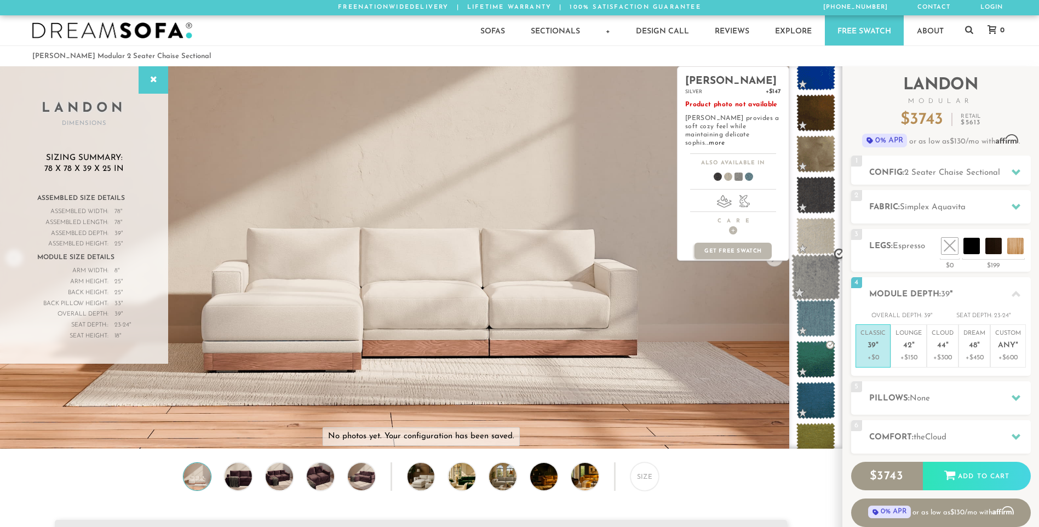
click at [815, 274] on span at bounding box center [815, 277] width 49 height 47
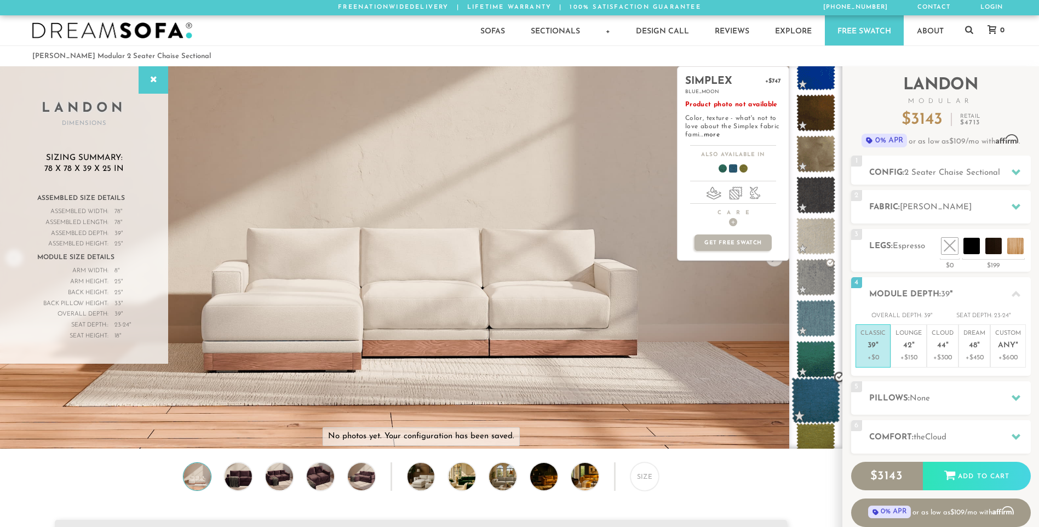
click at [814, 392] on span at bounding box center [815, 400] width 49 height 47
click at [807, 434] on span at bounding box center [815, 441] width 49 height 47
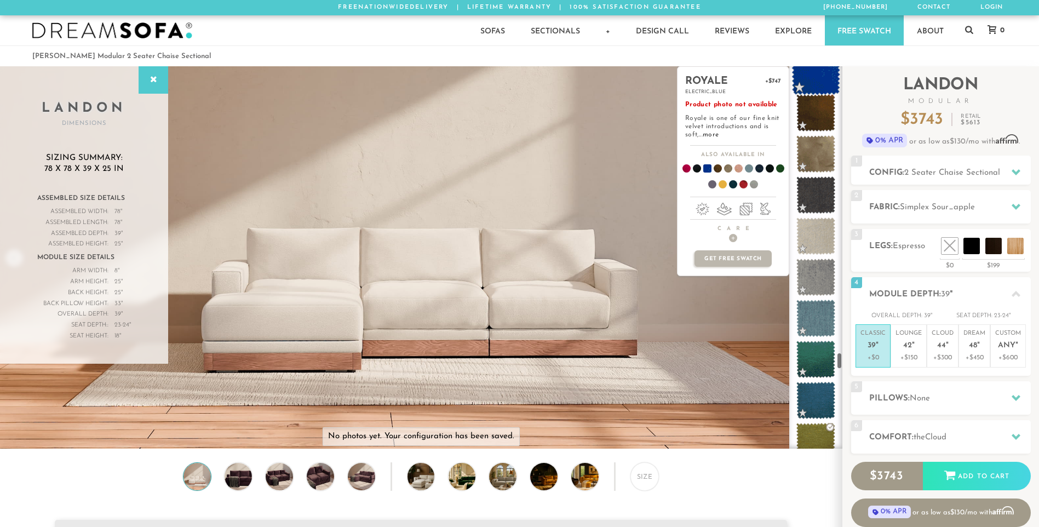
click at [818, 77] on span at bounding box center [815, 72] width 49 height 47
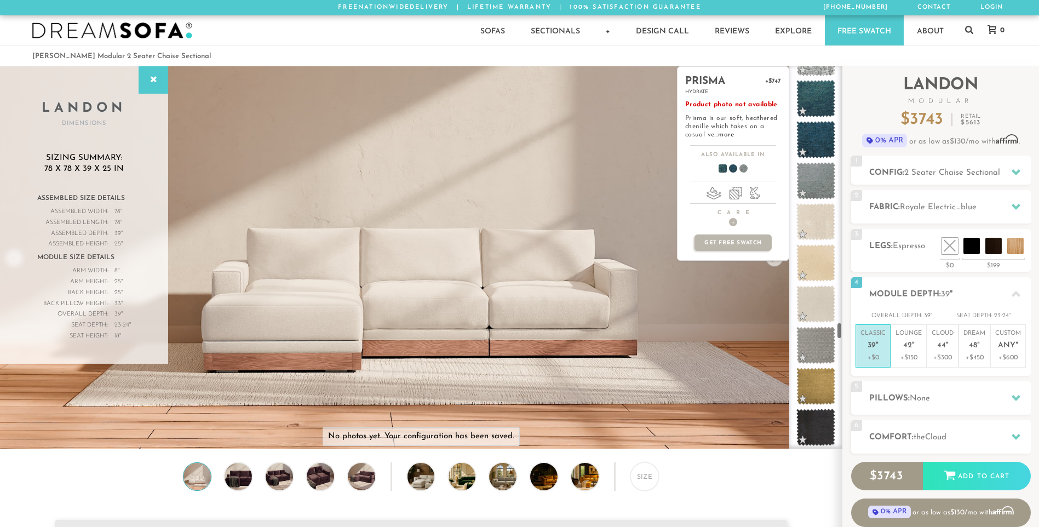
scroll to position [5782, 0]
click at [816, 108] on span at bounding box center [815, 101] width 49 height 47
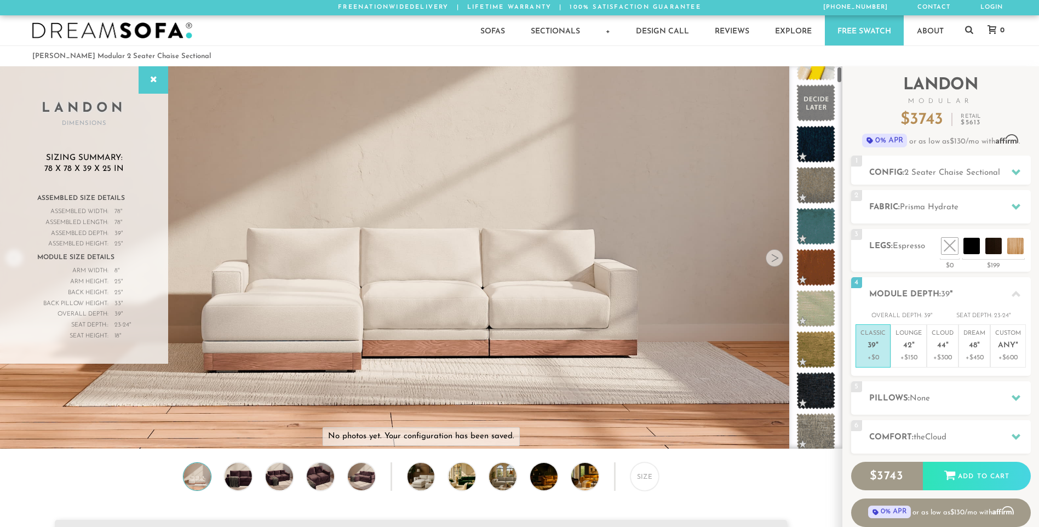
scroll to position [0, 0]
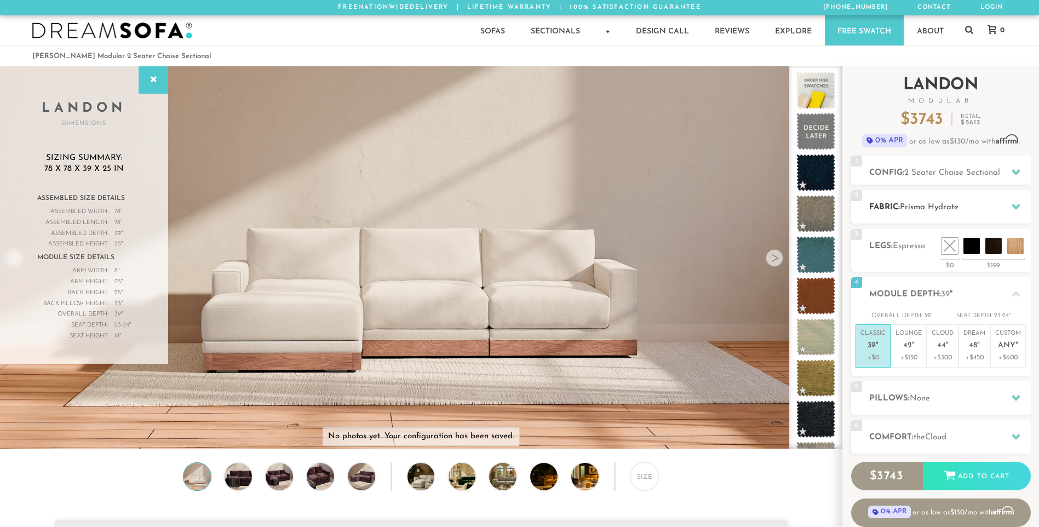
click at [1019, 208] on icon at bounding box center [1016, 206] width 9 height 9
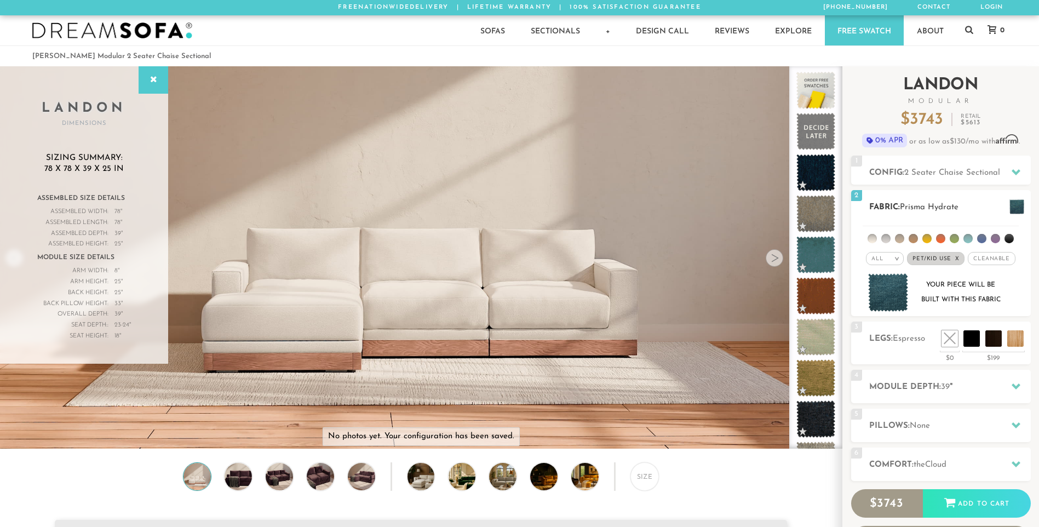
click at [886, 256] on div "All >" at bounding box center [885, 258] width 38 height 13
click at [978, 206] on h2 "Fabric: Prisma Hydrate" at bounding box center [950, 207] width 162 height 13
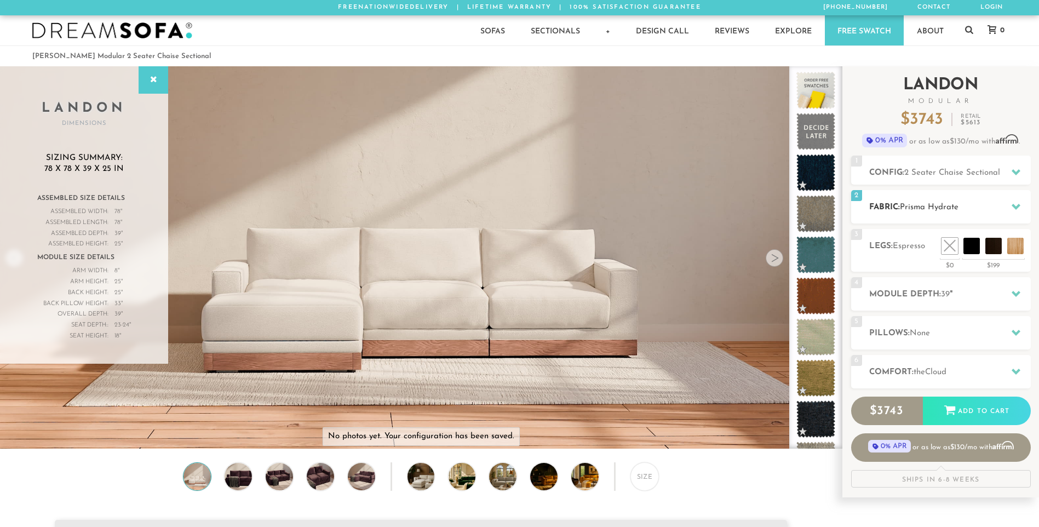
click at [1013, 204] on icon at bounding box center [1016, 206] width 9 height 9
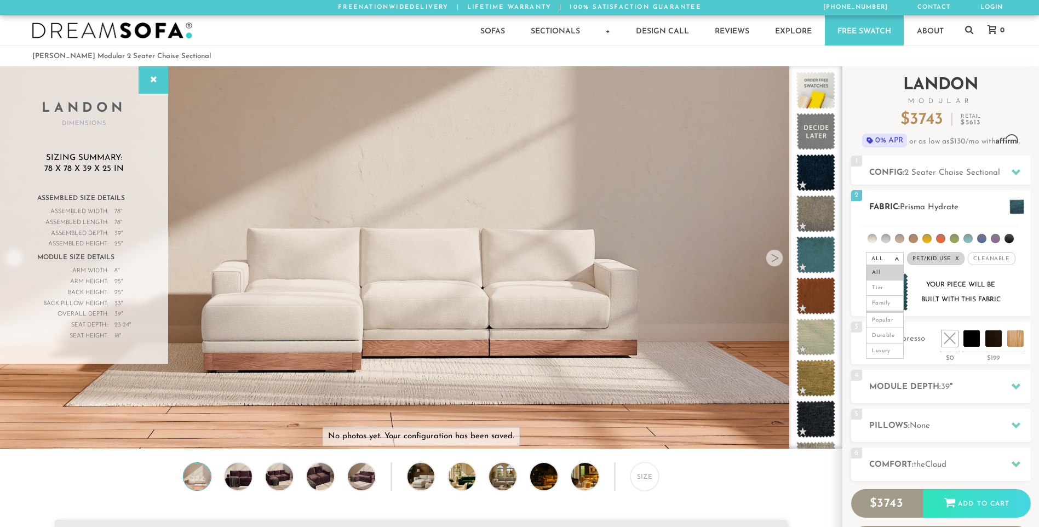
click at [988, 257] on span "Cleanable x" at bounding box center [991, 258] width 47 height 13
click at [881, 286] on img at bounding box center [888, 292] width 41 height 39
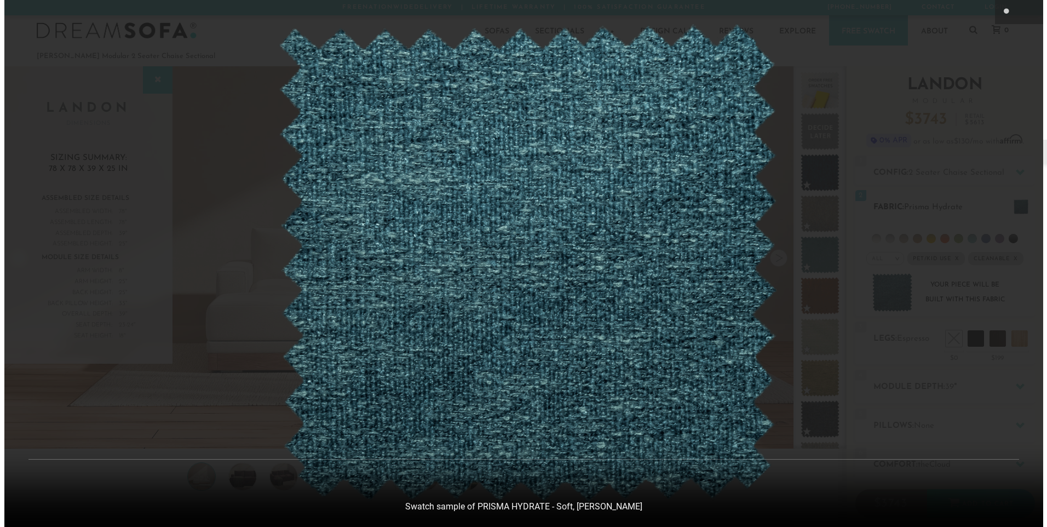
scroll to position [12826, 1039]
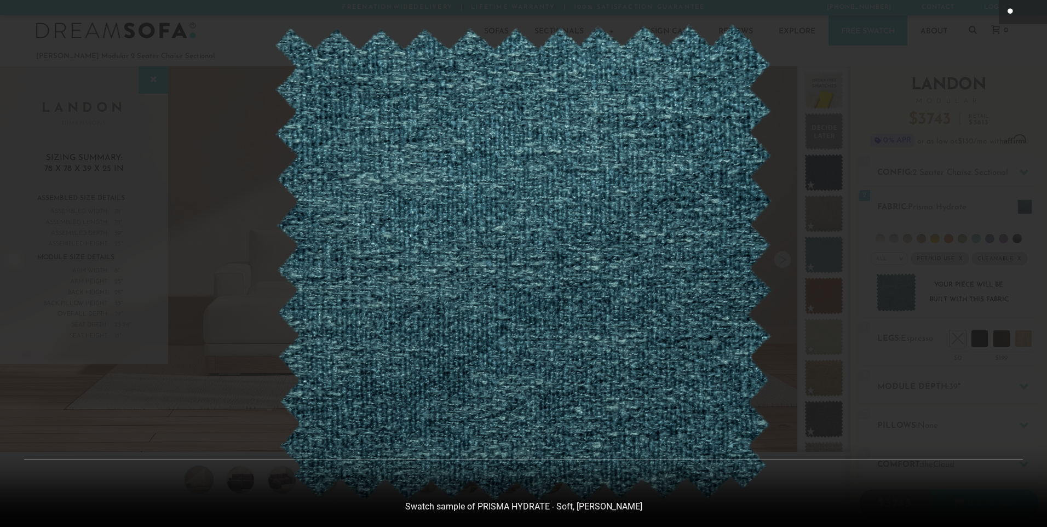
click at [1010, 9] on icon at bounding box center [1011, 11] width 7 height 7
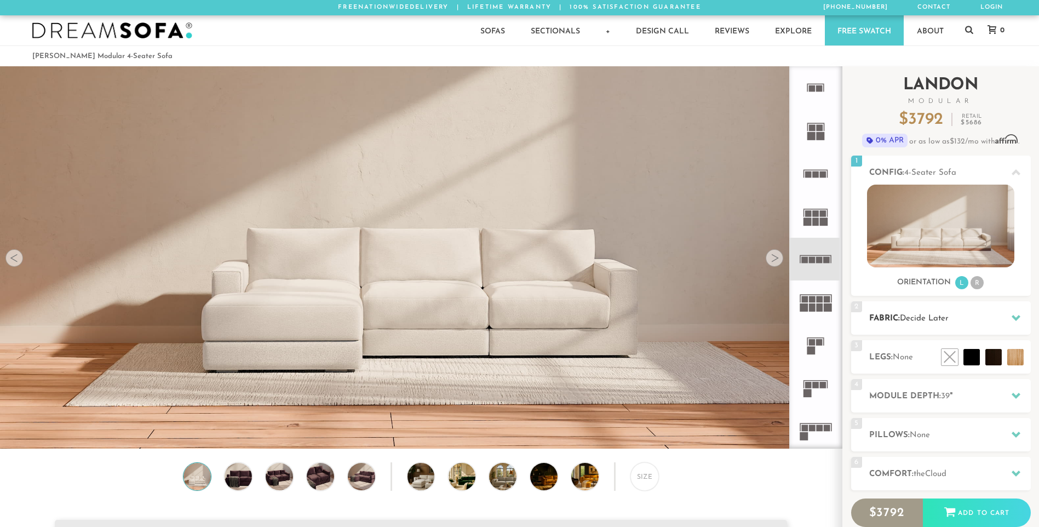
click at [914, 318] on span "Decide Later" at bounding box center [924, 318] width 49 height 8
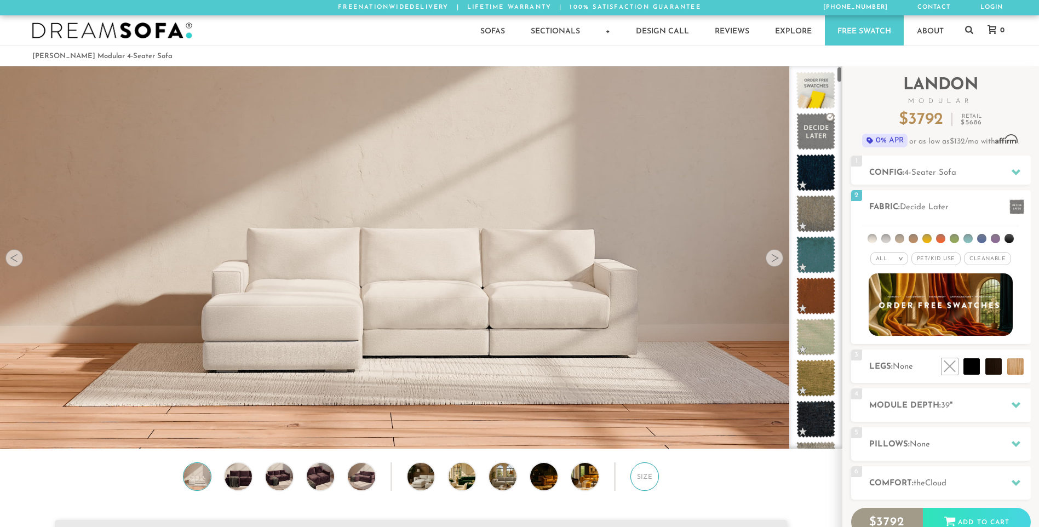
click at [645, 475] on div "Size" at bounding box center [644, 476] width 28 height 28
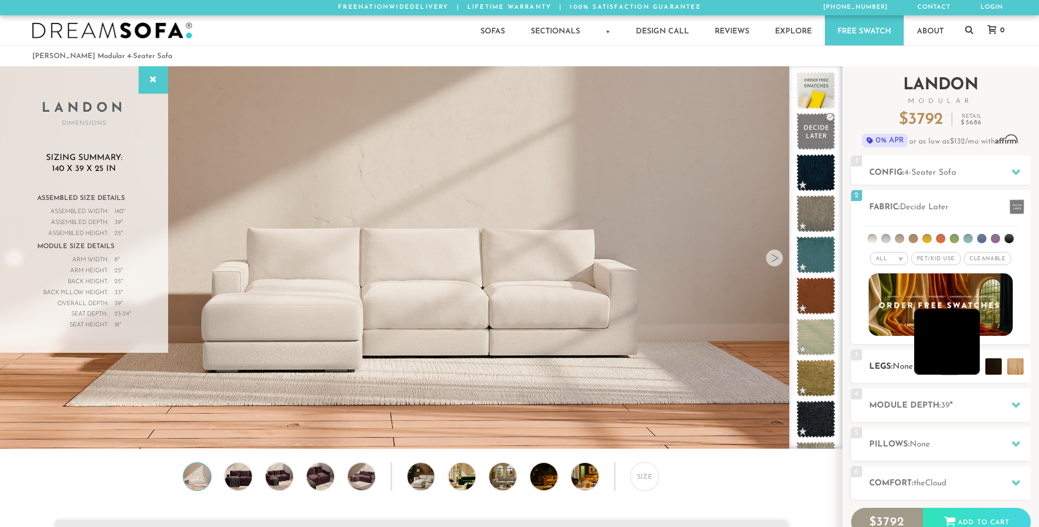
click at [972, 365] on li at bounding box center [947, 342] width 66 height 66
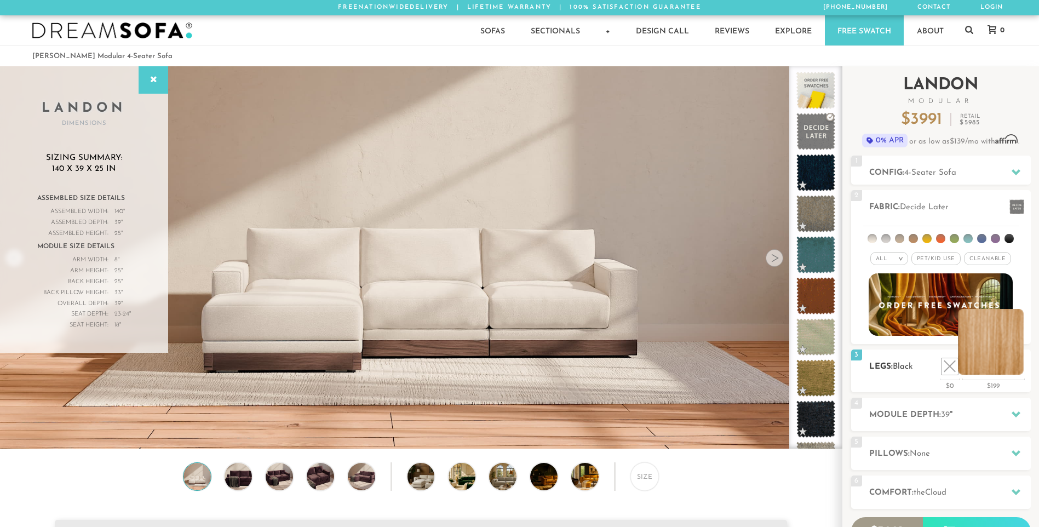
click at [1015, 364] on li at bounding box center [991, 342] width 66 height 66
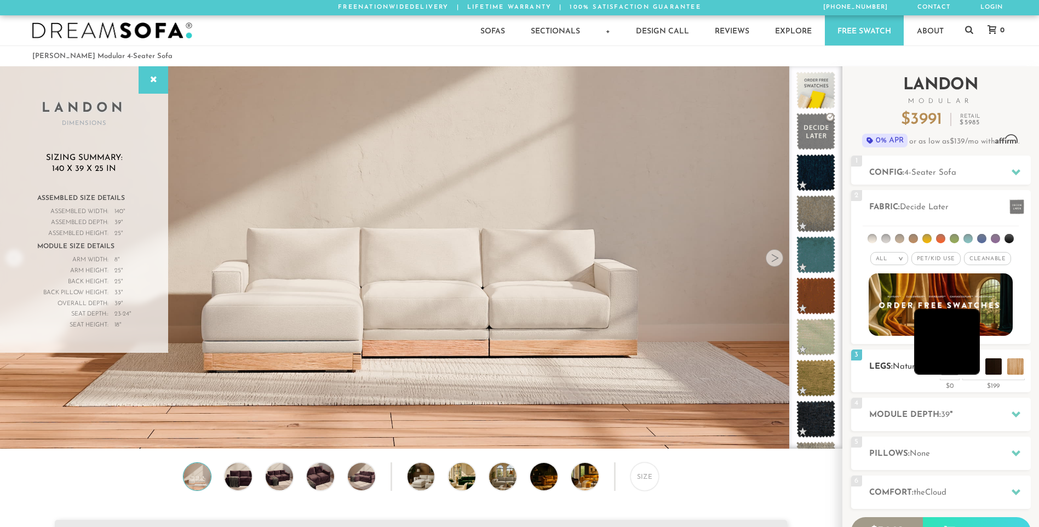
click at [972, 368] on li at bounding box center [947, 342] width 66 height 66
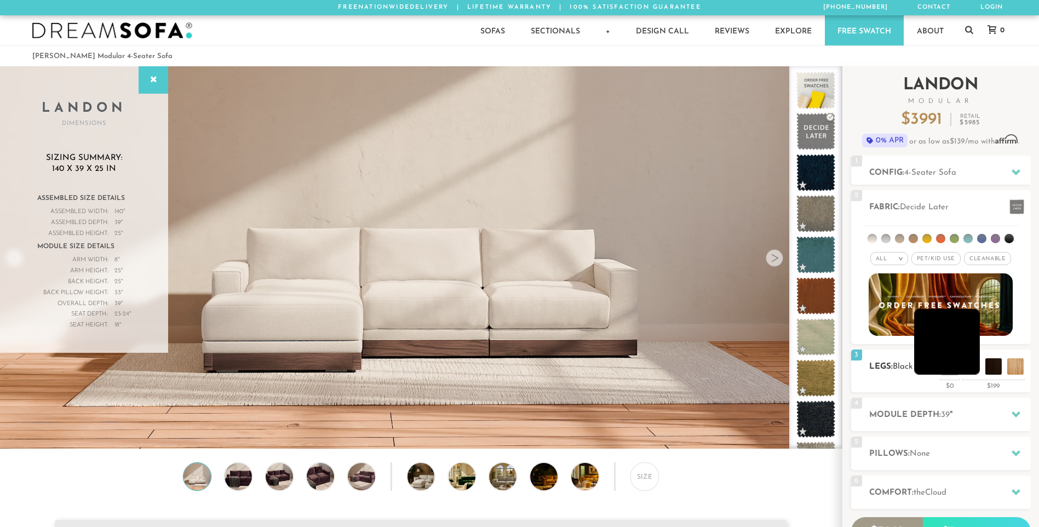
click at [956, 372] on li at bounding box center [947, 342] width 66 height 66
click at [950, 372] on li at bounding box center [947, 342] width 66 height 66
click at [938, 370] on li at bounding box center [947, 342] width 66 height 66
click at [950, 369] on li at bounding box center [925, 342] width 66 height 66
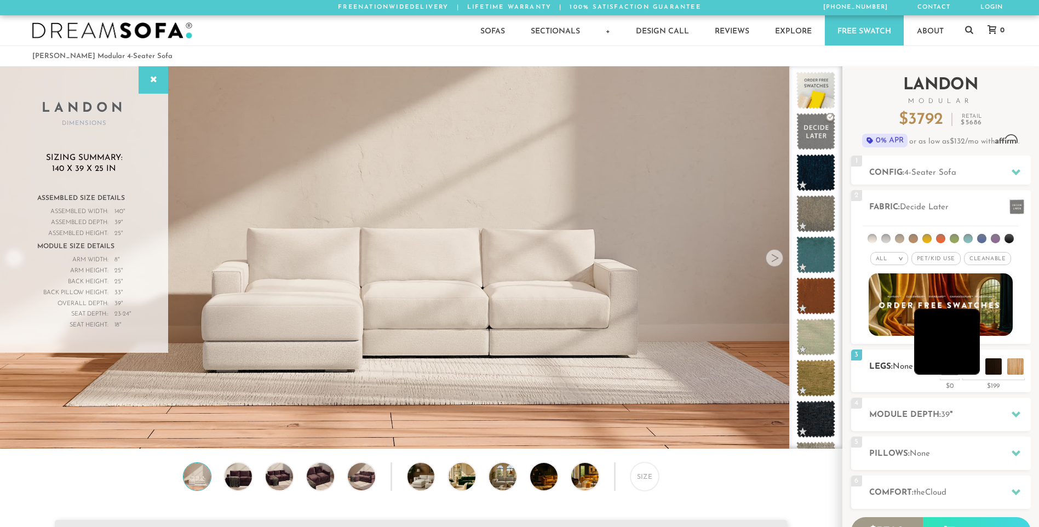
click at [971, 370] on li at bounding box center [947, 342] width 66 height 66
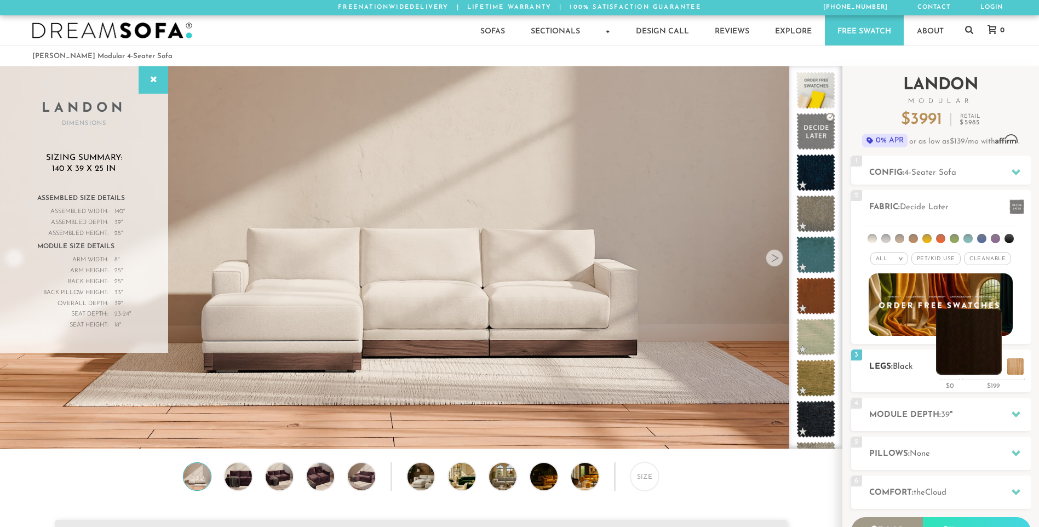
click at [994, 369] on li at bounding box center [969, 342] width 66 height 66
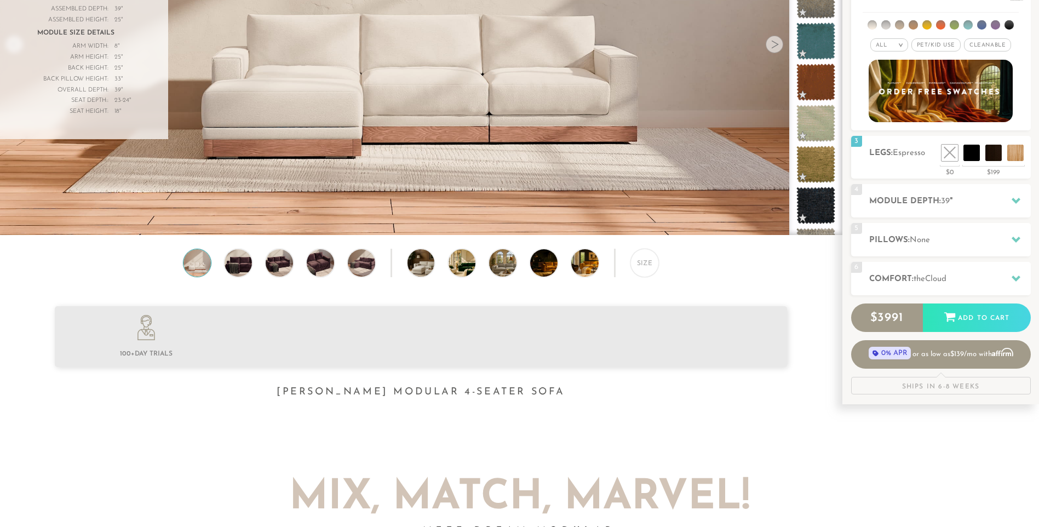
scroll to position [219, 0]
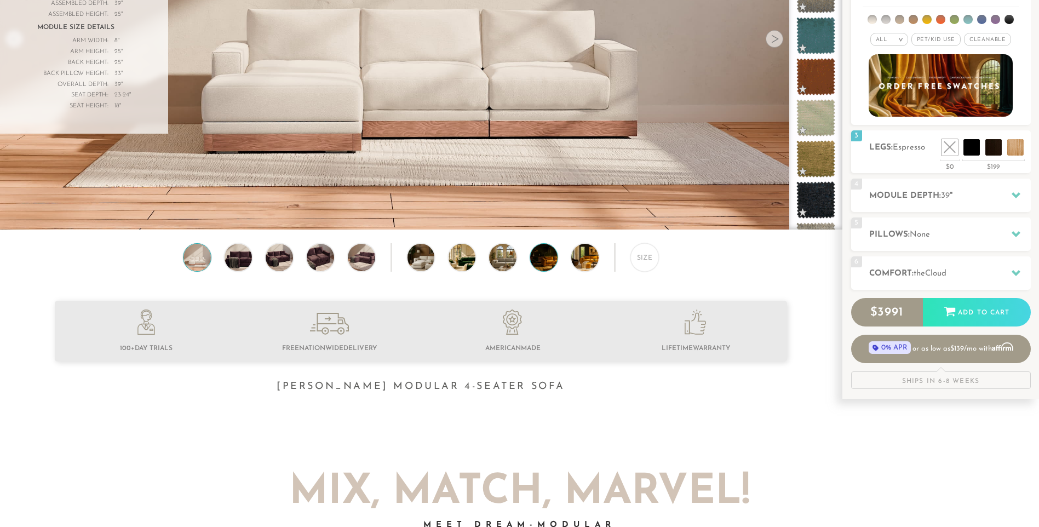
click at [540, 261] on img at bounding box center [554, 257] width 49 height 27
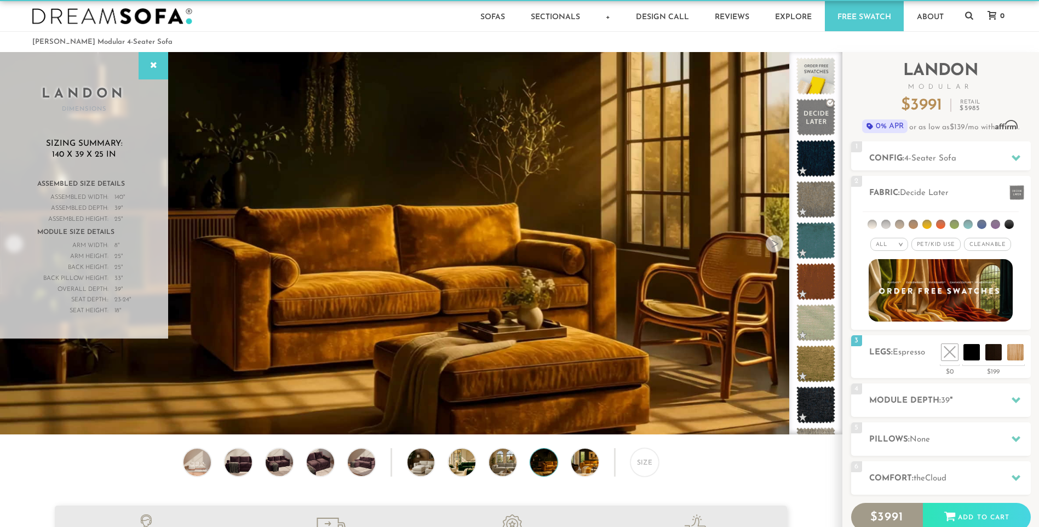
scroll to position [0, 0]
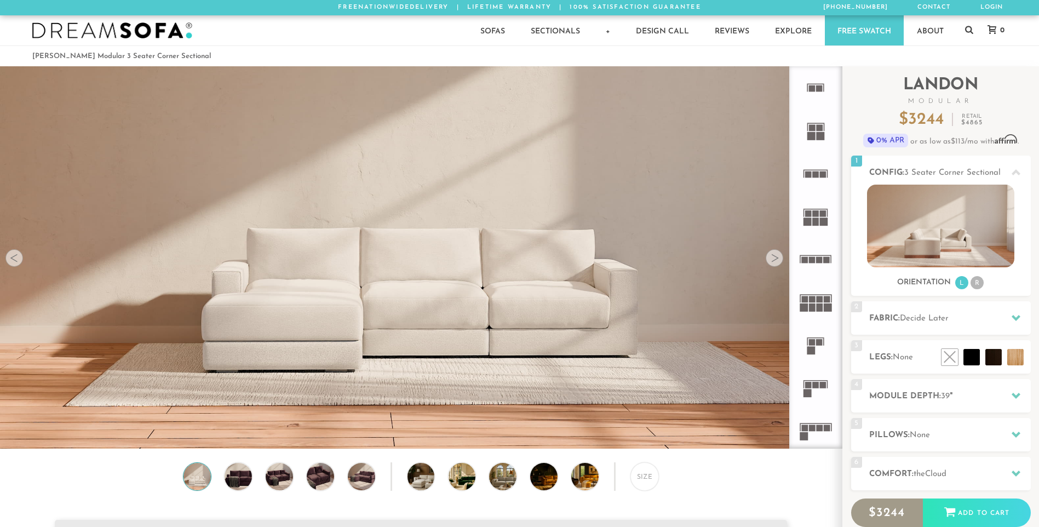
click at [13, 259] on div at bounding box center [14, 258] width 18 height 18
click at [924, 230] on img at bounding box center [940, 226] width 147 height 83
click at [975, 281] on li "R" at bounding box center [977, 282] width 13 height 13
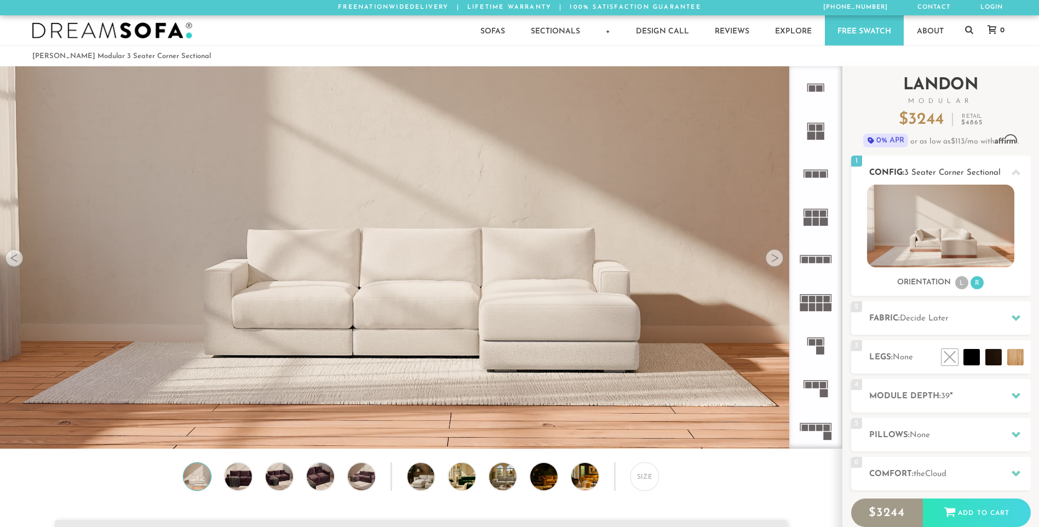
click at [963, 282] on li "L" at bounding box center [961, 282] width 13 height 13
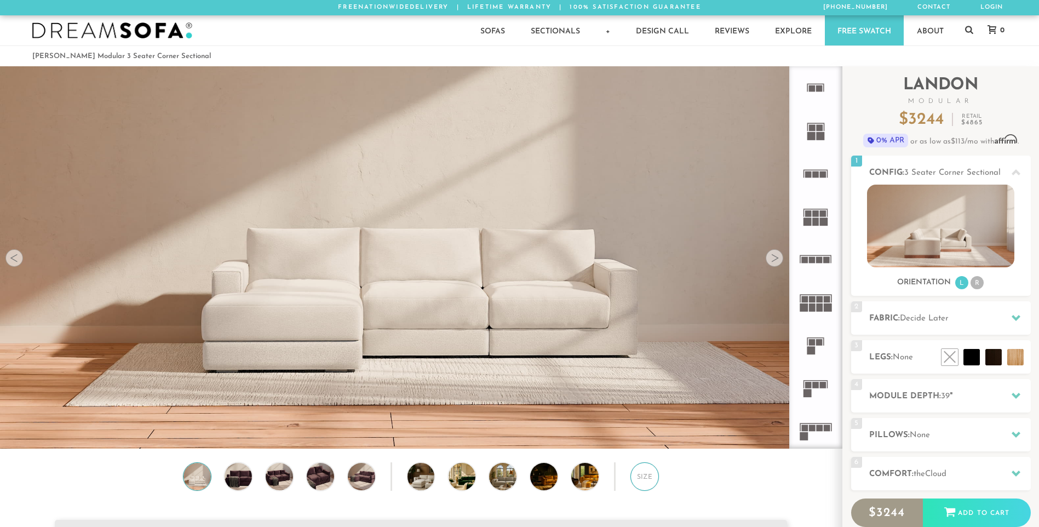
click at [638, 478] on div "Size" at bounding box center [644, 476] width 28 height 28
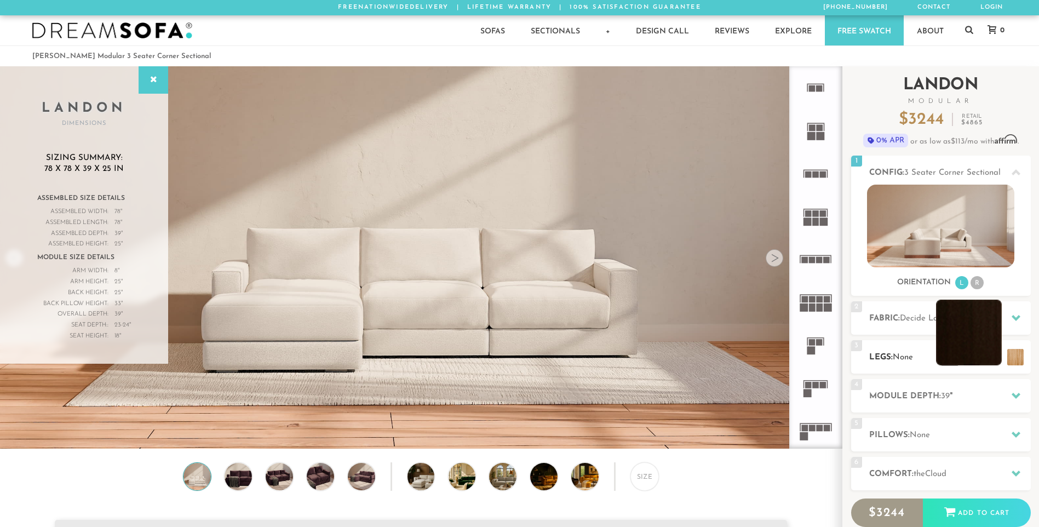
click at [992, 355] on li at bounding box center [969, 333] width 66 height 66
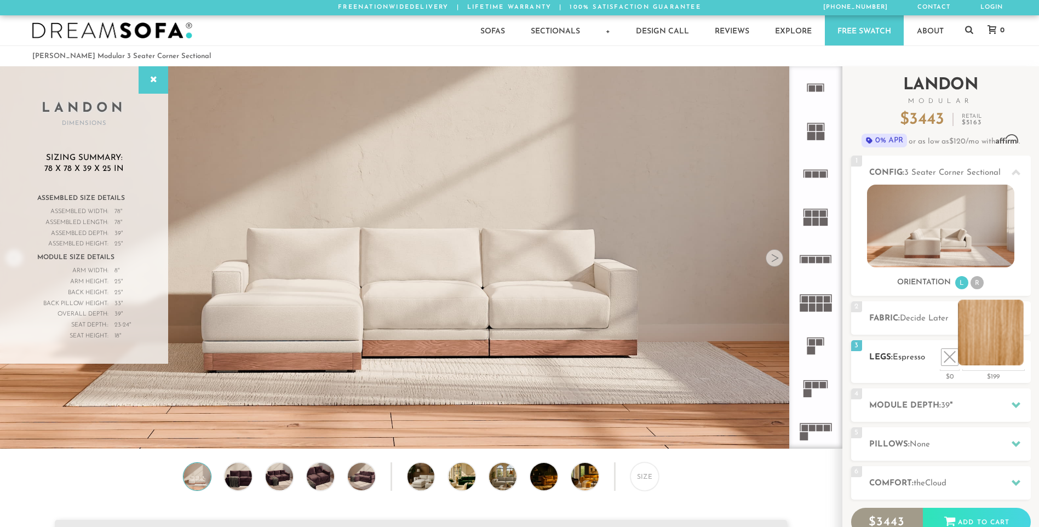
click at [1015, 359] on li at bounding box center [991, 333] width 66 height 66
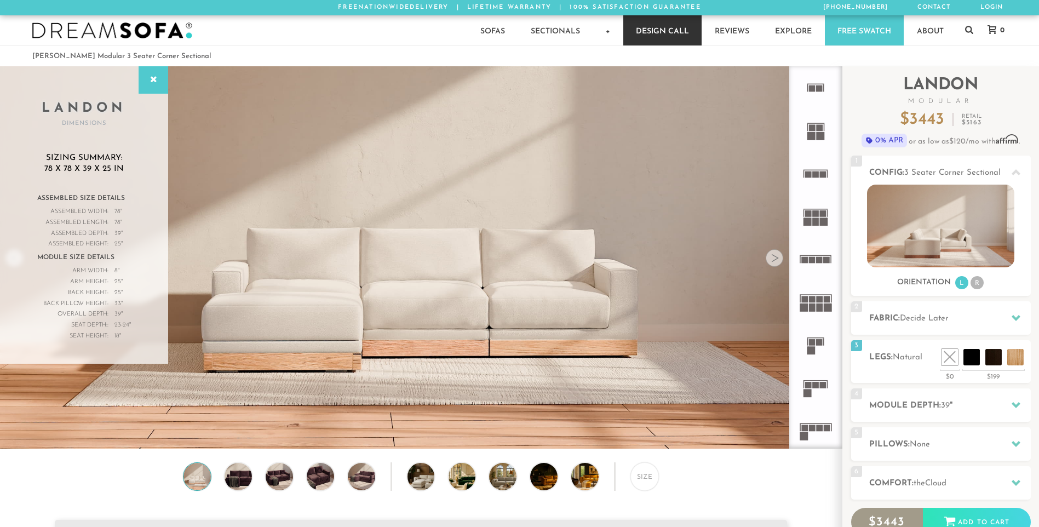
click at [669, 30] on link "Design Call" at bounding box center [662, 30] width 78 height 30
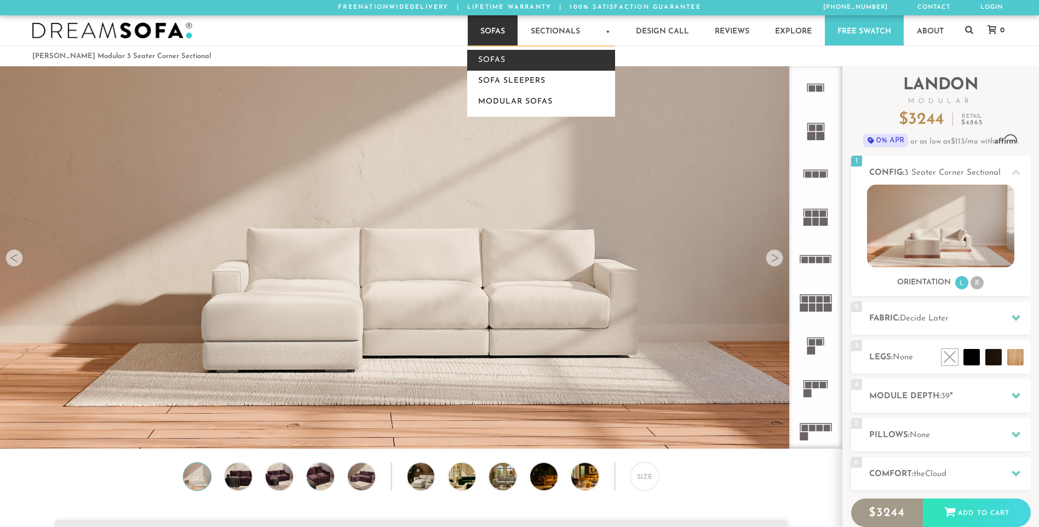
click at [487, 58] on link "Sofas" at bounding box center [541, 60] width 148 height 21
